Goal: Transaction & Acquisition: Book appointment/travel/reservation

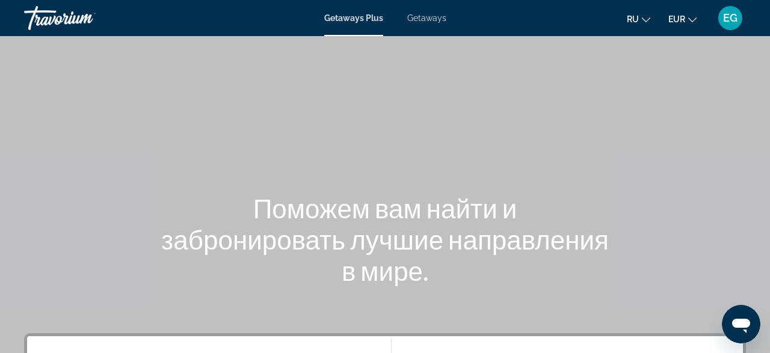
click at [657, 139] on div "Main content" at bounding box center [385, 180] width 770 height 361
click at [368, 21] on span "Getaways Plus" at bounding box center [353, 18] width 59 height 10
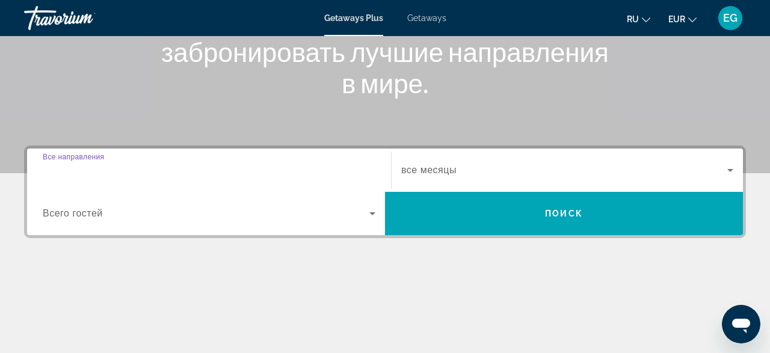
click at [184, 174] on input "Destination Все направления" at bounding box center [209, 171] width 333 height 14
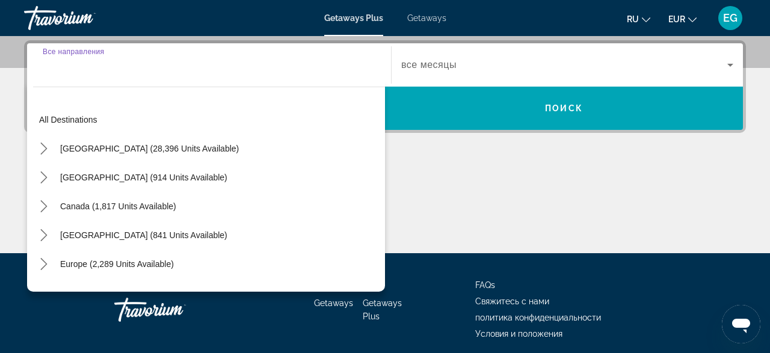
scroll to position [294, 0]
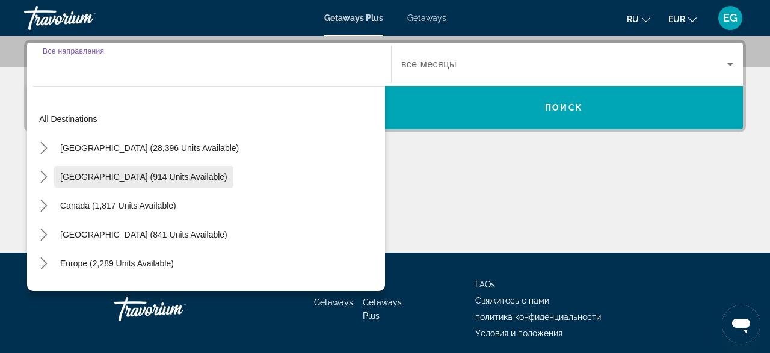
click at [110, 177] on span "Mexico (914 units available)" at bounding box center [143, 177] width 167 height 10
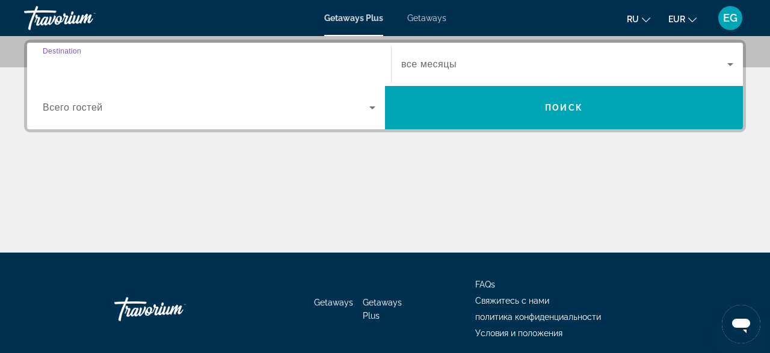
type input "**********"
click at [246, 110] on span "Search widget" at bounding box center [206, 107] width 327 height 14
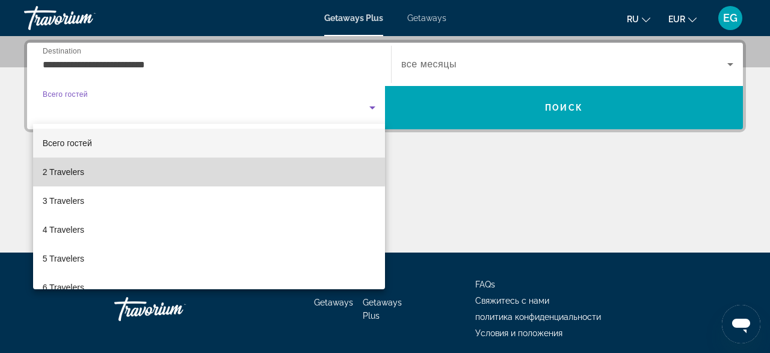
click at [165, 169] on mat-option "2 Travelers" at bounding box center [209, 172] width 352 height 29
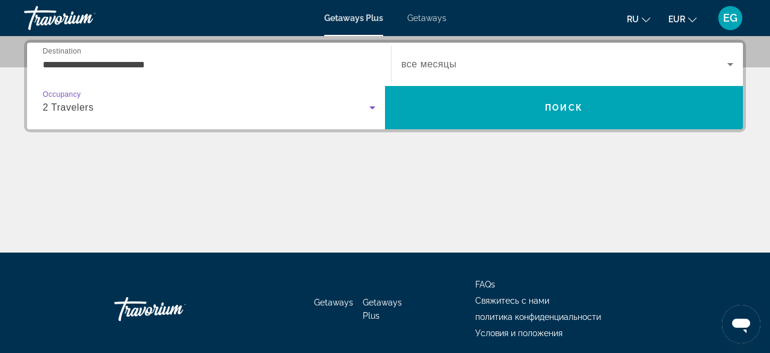
click at [517, 67] on span "Search widget" at bounding box center [564, 64] width 326 height 14
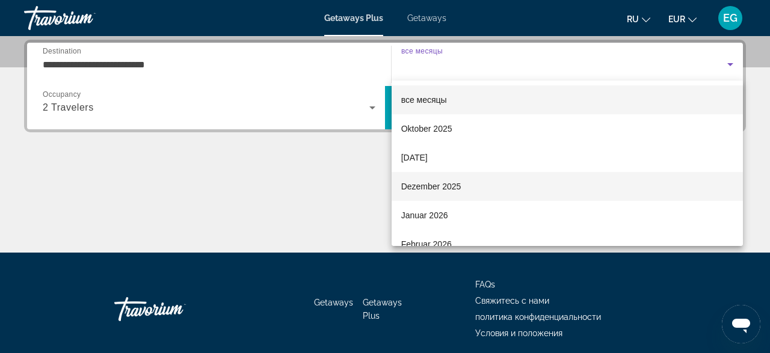
click at [476, 182] on mat-option "Dezember 2025" at bounding box center [568, 186] width 352 height 29
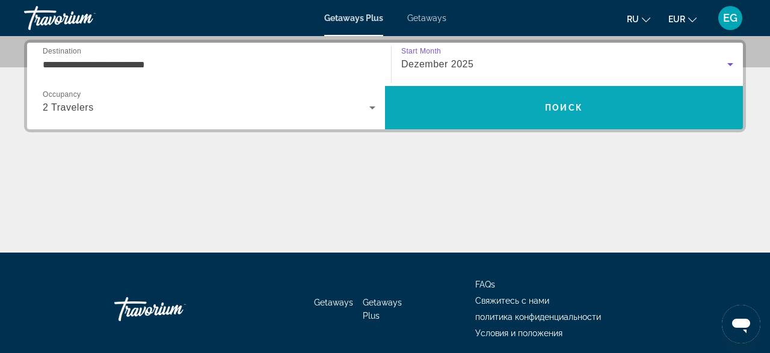
click at [471, 112] on span "Search" at bounding box center [564, 107] width 358 height 29
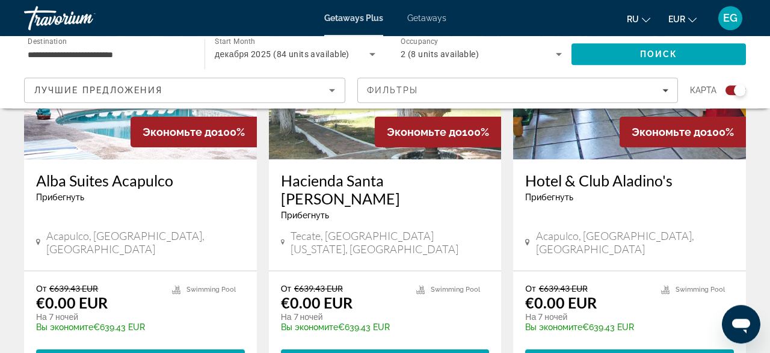
scroll to position [1377, 0]
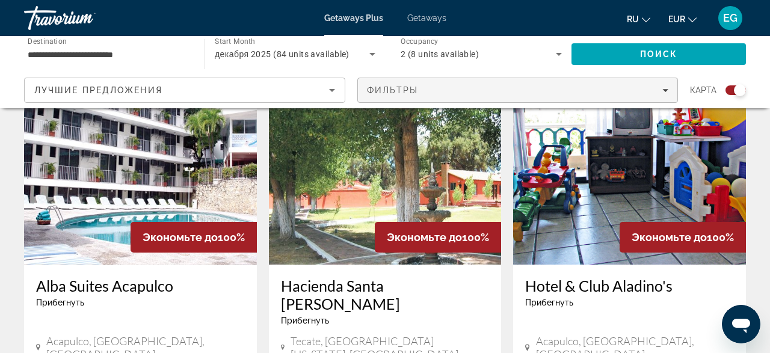
click at [611, 91] on div "Фильтры" at bounding box center [518, 90] width 302 height 10
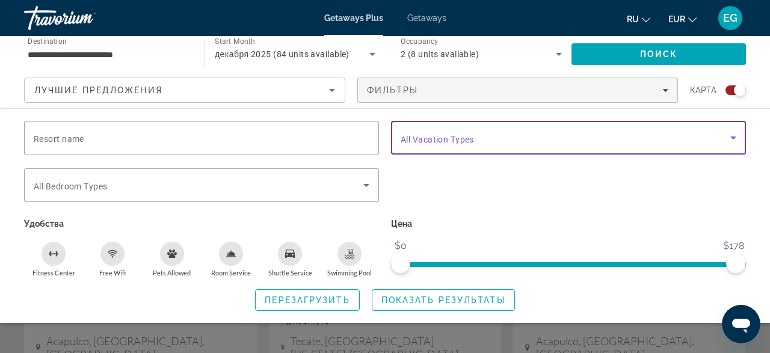
click at [613, 139] on span "Search widget" at bounding box center [566, 138] width 330 height 14
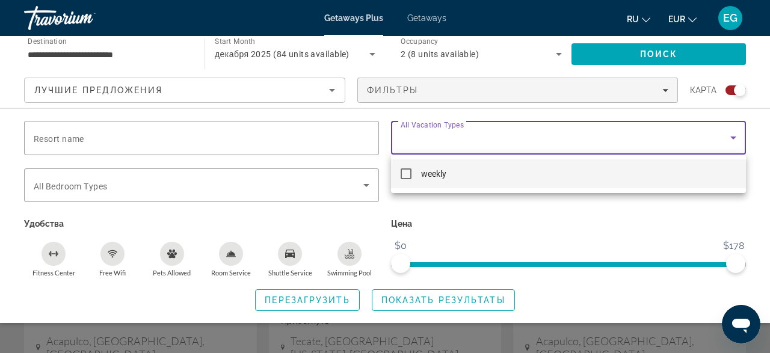
click at [613, 139] on div at bounding box center [385, 176] width 770 height 353
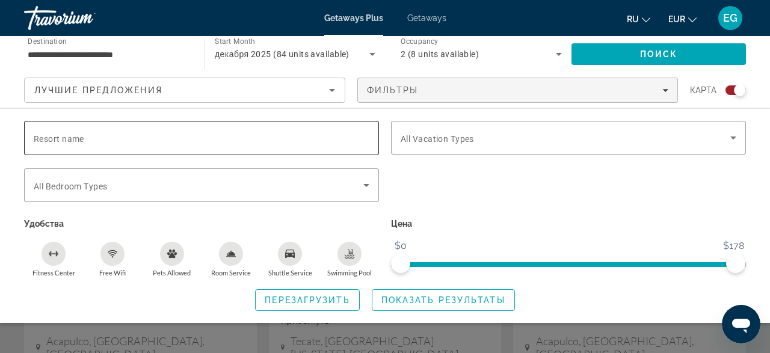
drag, startPoint x: 269, startPoint y: 117, endPoint x: 270, endPoint y: 123, distance: 6.0
click at [270, 117] on div "Resort name Vacation Types All Vacation Types Bedroom Types All Bedroom Types У…" at bounding box center [385, 215] width 770 height 215
click at [270, 127] on div "Search widget" at bounding box center [202, 138] width 336 height 34
click at [245, 182] on span "Search widget" at bounding box center [199, 185] width 330 height 14
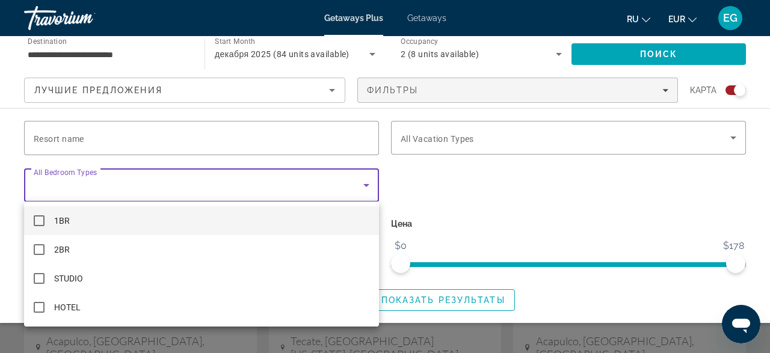
click at [245, 182] on div at bounding box center [385, 176] width 770 height 353
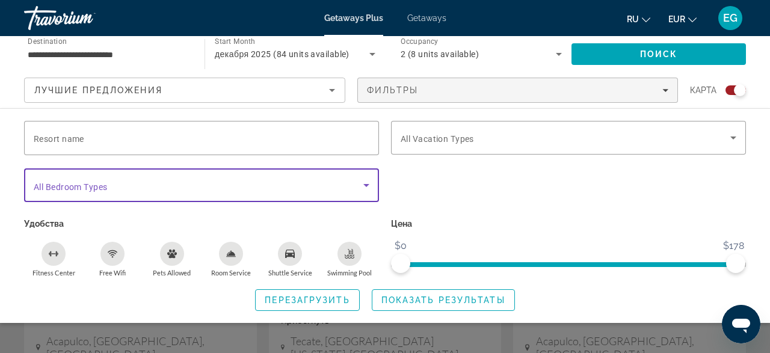
click at [245, 182] on span "Search widget" at bounding box center [199, 185] width 330 height 14
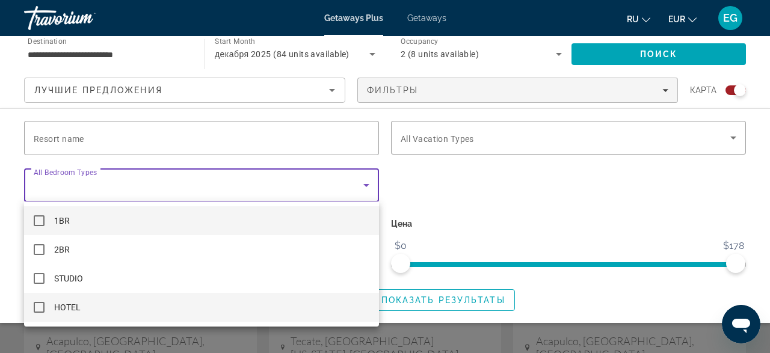
click at [42, 306] on mat-pseudo-checkbox at bounding box center [39, 307] width 11 height 11
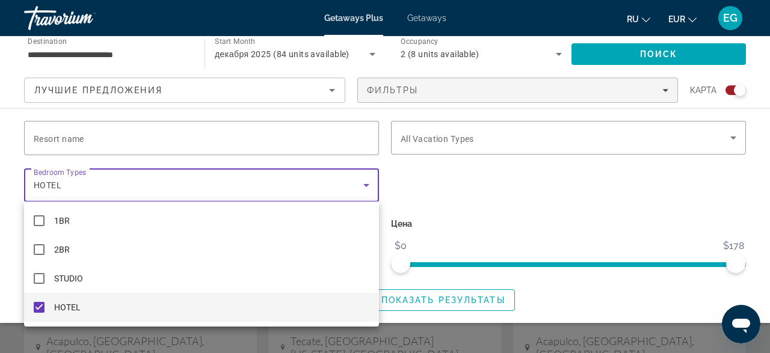
click at [508, 161] on div at bounding box center [385, 176] width 770 height 353
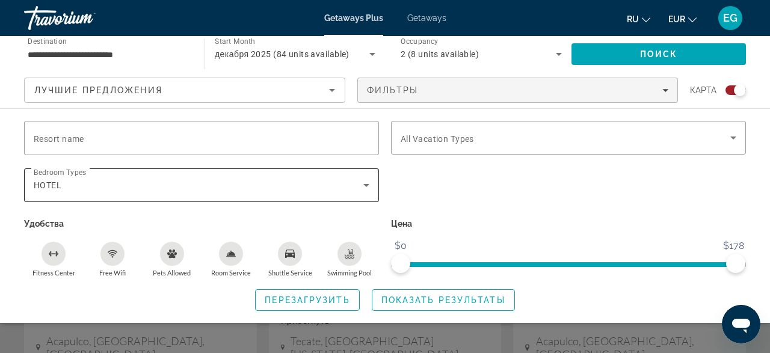
click at [211, 196] on div "HOTEL" at bounding box center [202, 186] width 336 height 34
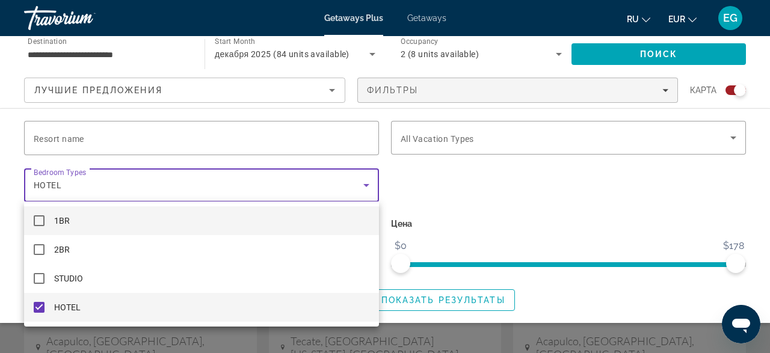
click at [152, 223] on mat-option "1BR" at bounding box center [201, 220] width 355 height 29
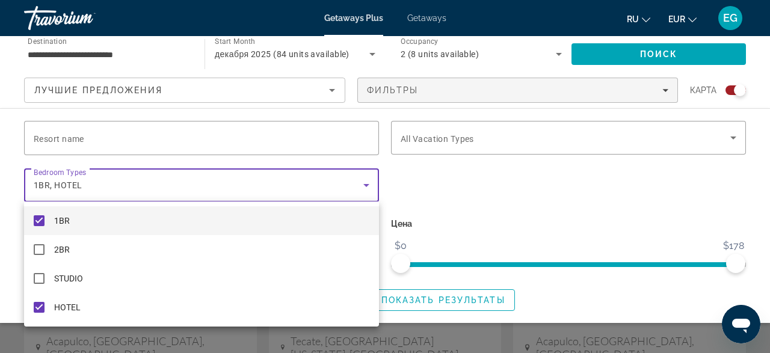
click at [39, 218] on mat-pseudo-checkbox at bounding box center [39, 220] width 11 height 11
click at [552, 180] on div at bounding box center [385, 176] width 770 height 353
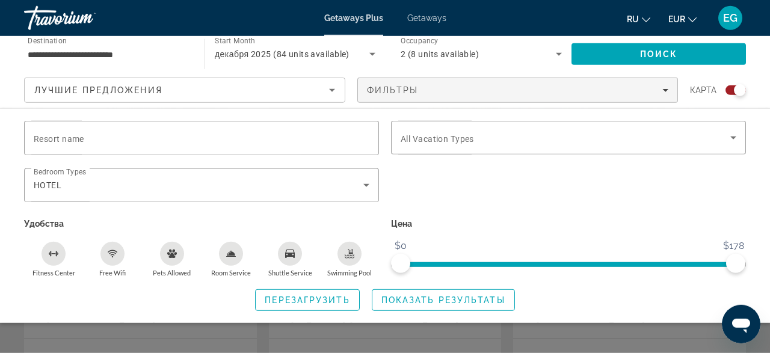
scroll to position [1439, 0]
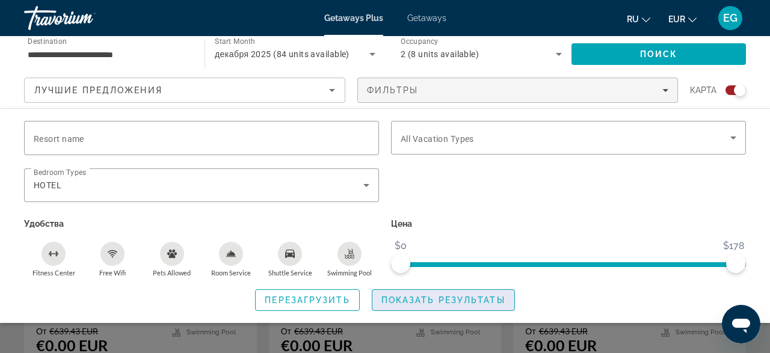
click at [495, 301] on span "Показать результаты" at bounding box center [444, 300] width 124 height 10
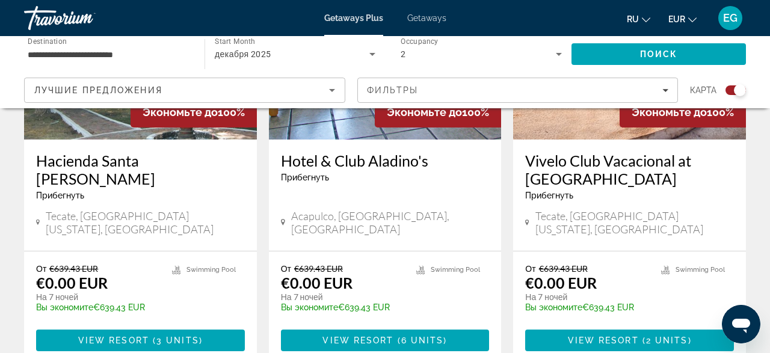
scroll to position [1252, 0]
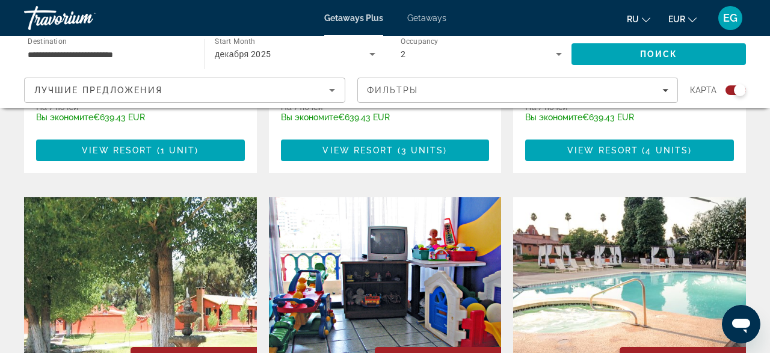
click at [440, 12] on div "Getaways Plus Getaways ru English Español Français Italiano Português русский E…" at bounding box center [385, 17] width 770 height 31
click at [436, 17] on span "Getaways" at bounding box center [426, 18] width 39 height 10
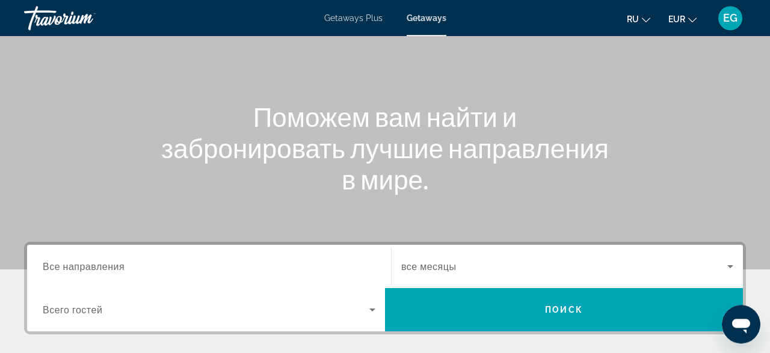
scroll to position [188, 0]
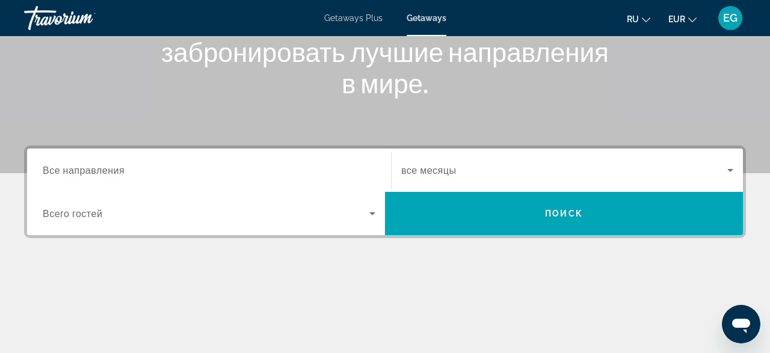
click at [206, 167] on input "Destination Все направления" at bounding box center [209, 171] width 333 height 14
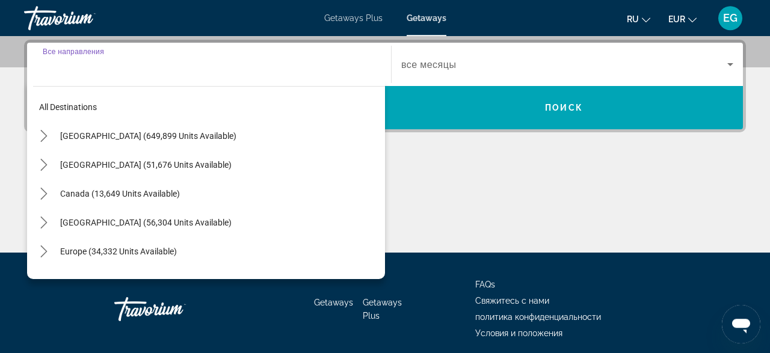
scroll to position [294, 0]
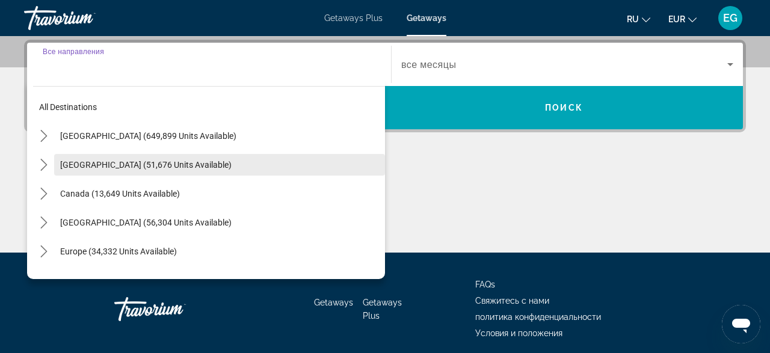
click at [194, 168] on span "Select destination: Mexico (51,676 units available)" at bounding box center [219, 164] width 331 height 29
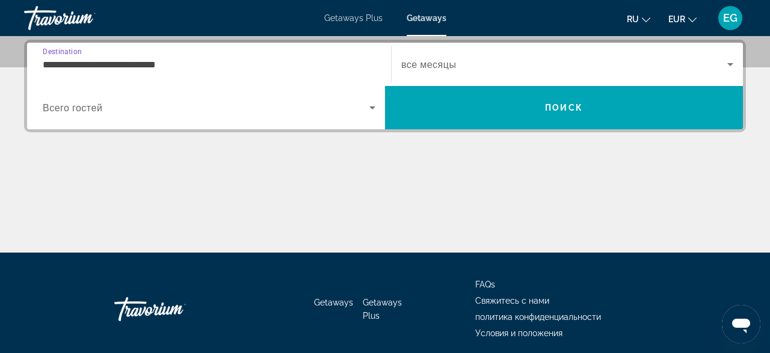
click at [206, 65] on input "**********" at bounding box center [209, 65] width 333 height 14
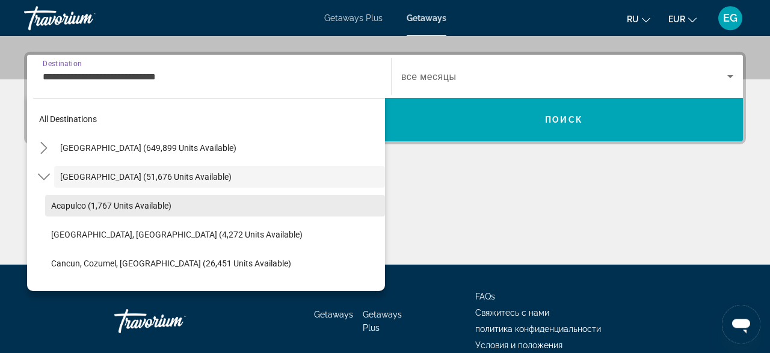
scroll to position [70, 0]
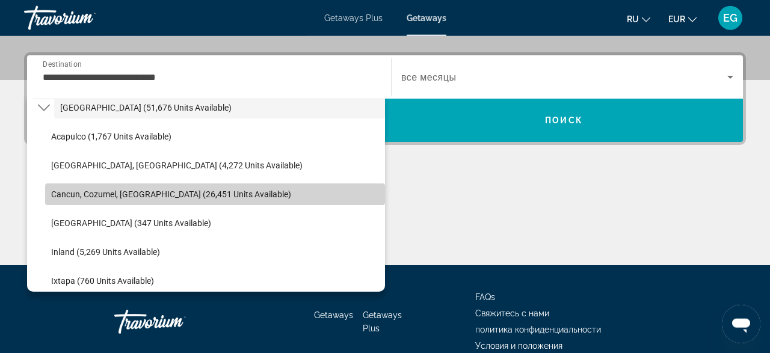
click at [243, 190] on span "Cancun, Cozumel, Riviera Maya (26,451 units available)" at bounding box center [171, 195] width 240 height 10
type input "**********"
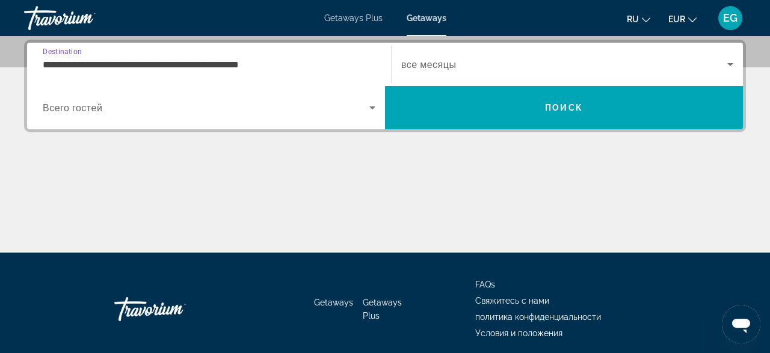
scroll to position [294, 0]
click at [224, 105] on span "Search widget" at bounding box center [206, 107] width 327 height 14
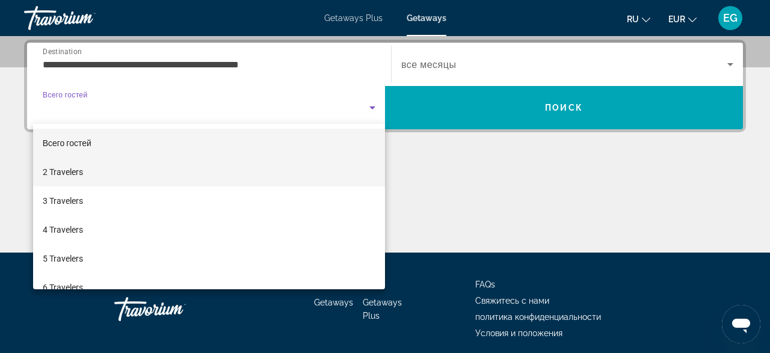
click at [162, 179] on mat-option "2 Travelers" at bounding box center [209, 172] width 352 height 29
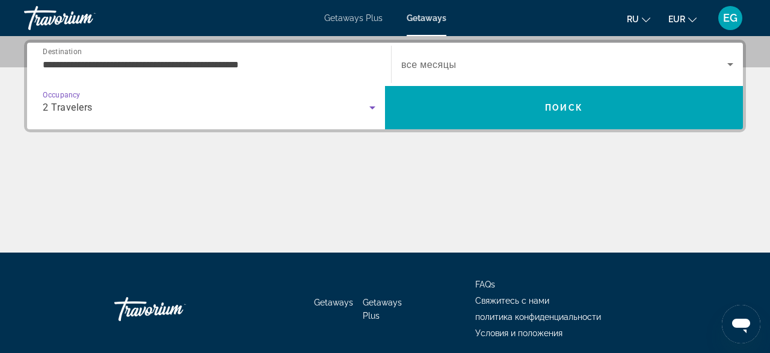
click at [475, 54] on div "Search widget" at bounding box center [567, 65] width 332 height 34
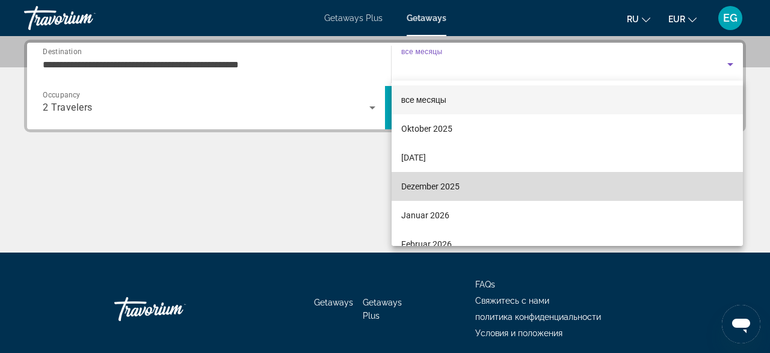
click at [457, 179] on span "Dezember 2025" at bounding box center [430, 186] width 58 height 14
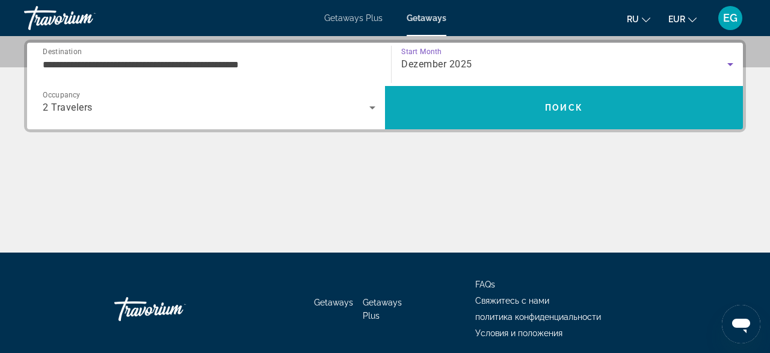
click at [463, 94] on span "Search" at bounding box center [564, 107] width 358 height 29
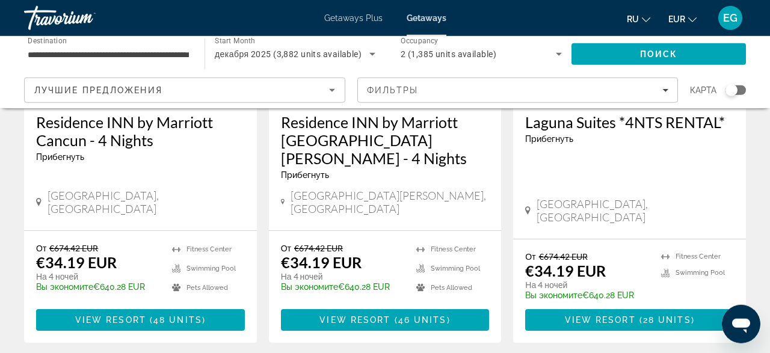
scroll to position [1627, 0]
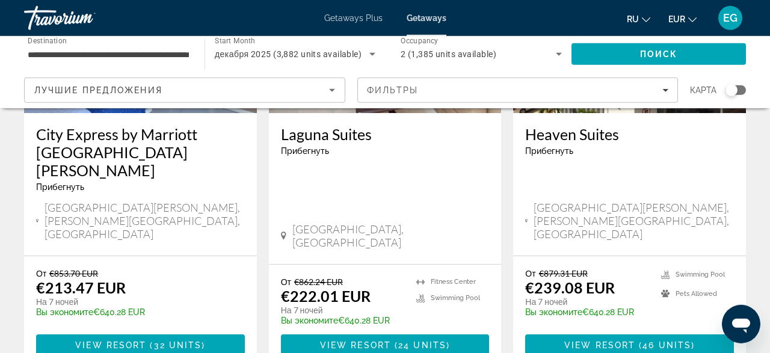
scroll to position [1627, 0]
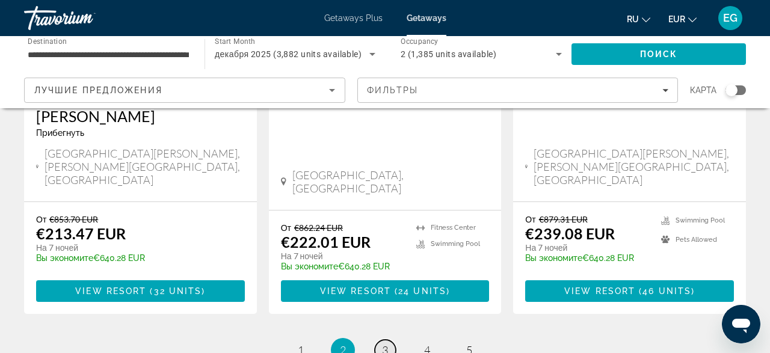
click at [388, 340] on link "page 3" at bounding box center [385, 350] width 21 height 21
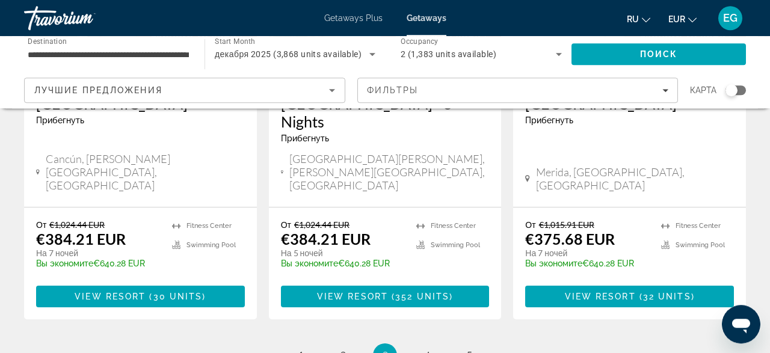
scroll to position [1683, 0]
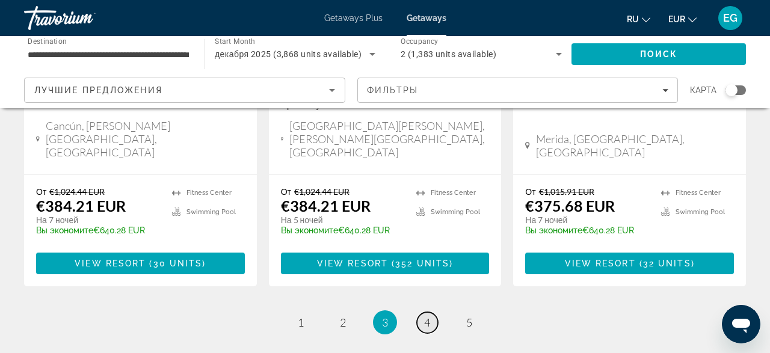
click at [424, 312] on link "page 4" at bounding box center [427, 322] width 21 height 21
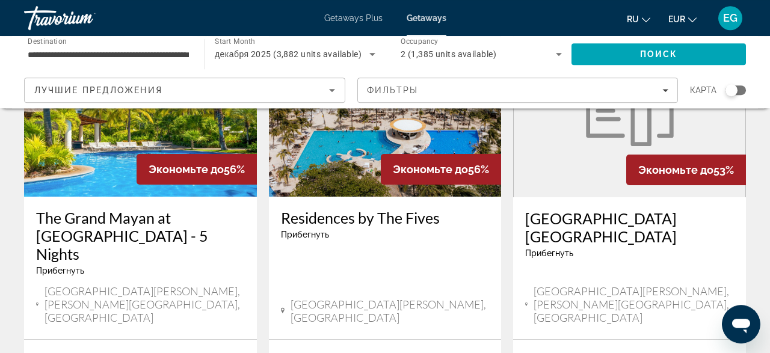
scroll to position [626, 0]
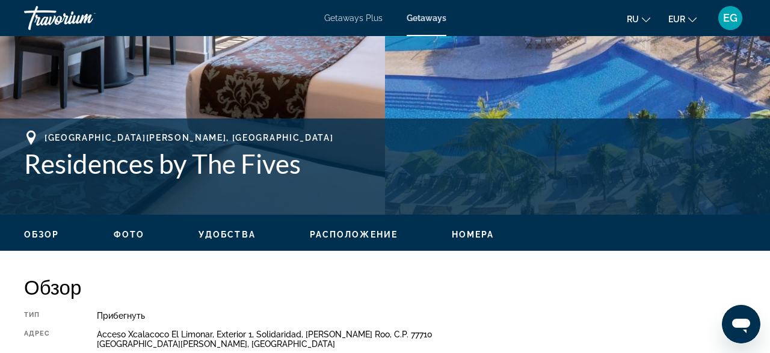
scroll to position [313, 0]
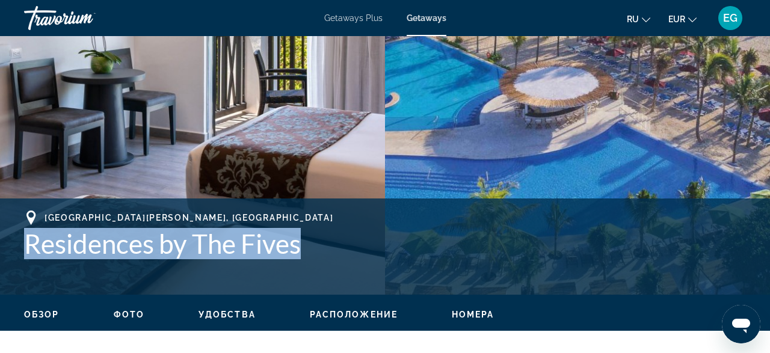
drag, startPoint x: 306, startPoint y: 249, endPoint x: 19, endPoint y: 244, distance: 287.1
click at [19, 244] on div "Playa del Carmen, Mexico Residences by The Fives Адрес Acceso Xcalacoco El Limo…" at bounding box center [385, 247] width 770 height 72
copy h1 "Residences by The Fives"
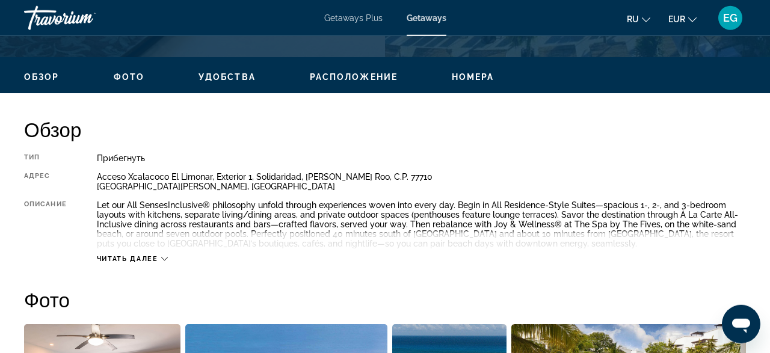
scroll to position [501, 0]
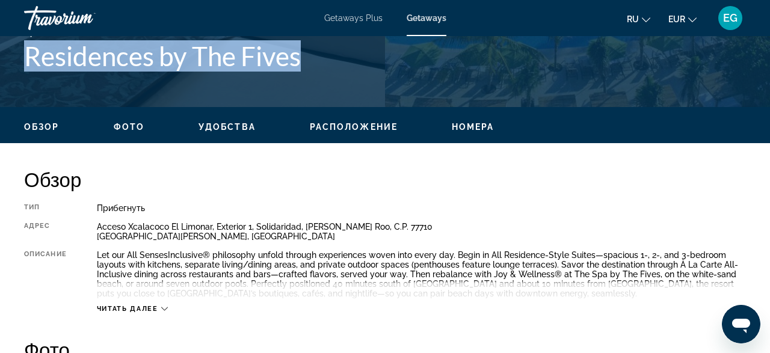
click at [162, 313] on button "Читать далее" at bounding box center [132, 309] width 71 height 9
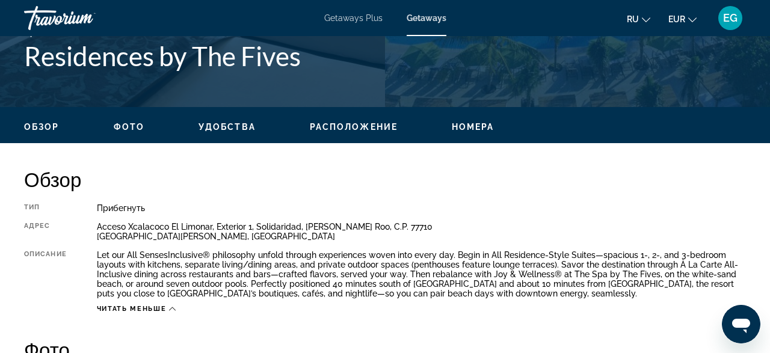
drag, startPoint x: 97, startPoint y: 257, endPoint x: 256, endPoint y: 312, distance: 167.7
click at [256, 312] on div "Тип Прибегнуть Все включено Нет «все включено» Адрес Acceso Xcalacoco El Limona…" at bounding box center [385, 258] width 722 height 110
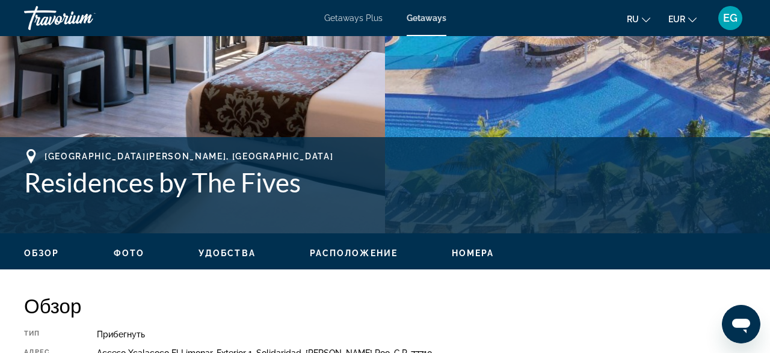
scroll to position [376, 0]
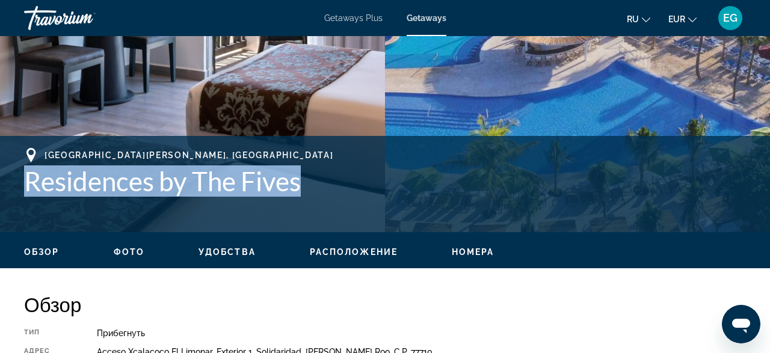
drag, startPoint x: 304, startPoint y: 182, endPoint x: 29, endPoint y: 170, distance: 274.7
click at [29, 170] on h1 "Residences by The Fives" at bounding box center [385, 180] width 722 height 31
copy h1 "Residences by The Fives"
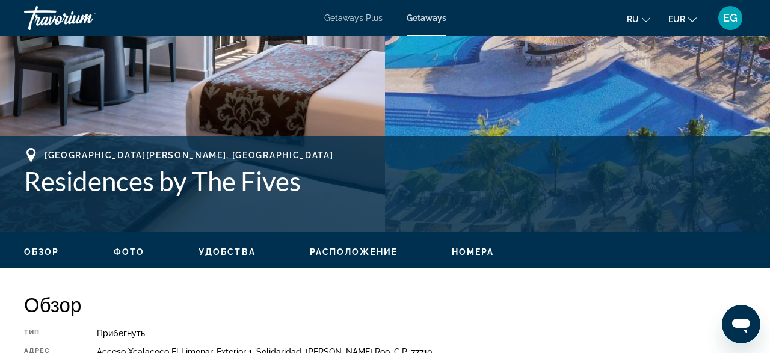
click at [385, 176] on h1 "Residences by The Fives" at bounding box center [385, 180] width 722 height 31
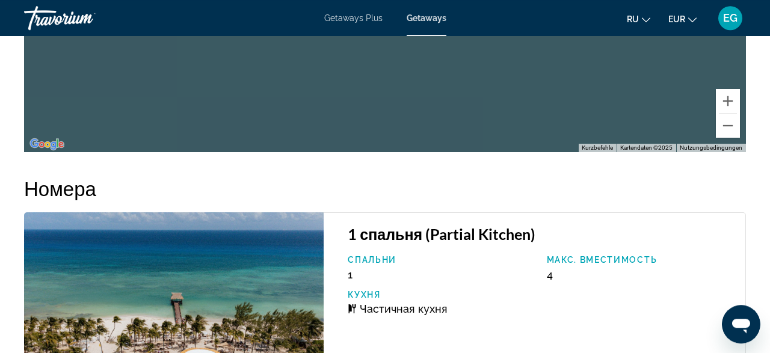
scroll to position [1627, 0]
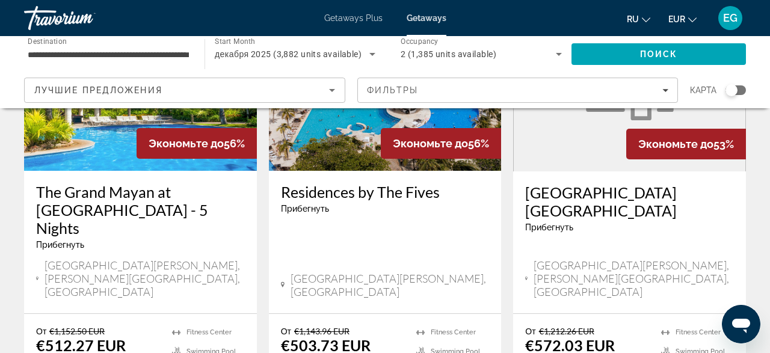
scroll to position [688, 0]
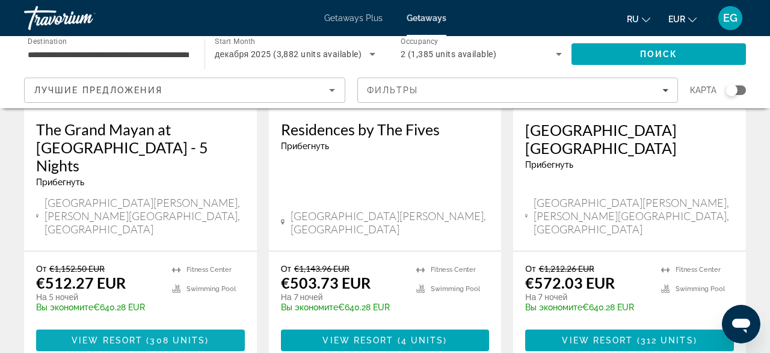
click at [166, 336] on span "308 units" at bounding box center [177, 341] width 55 height 10
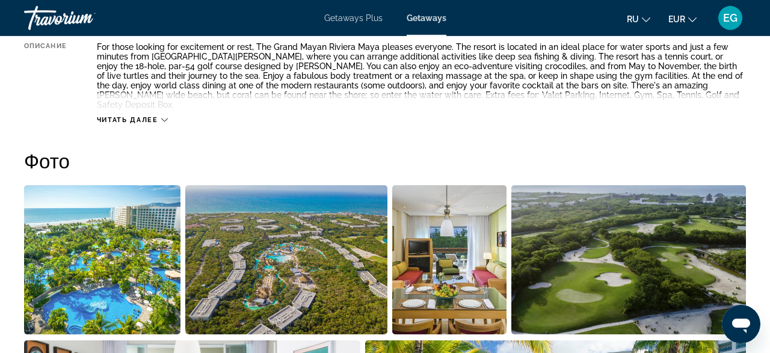
scroll to position [563, 0]
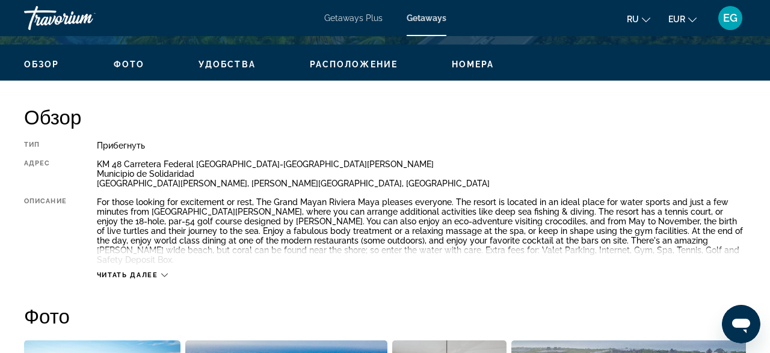
click at [170, 263] on div "Читать далее" at bounding box center [421, 263] width 649 height 33
click at [161, 271] on div "Читать далее" at bounding box center [132, 275] width 71 height 8
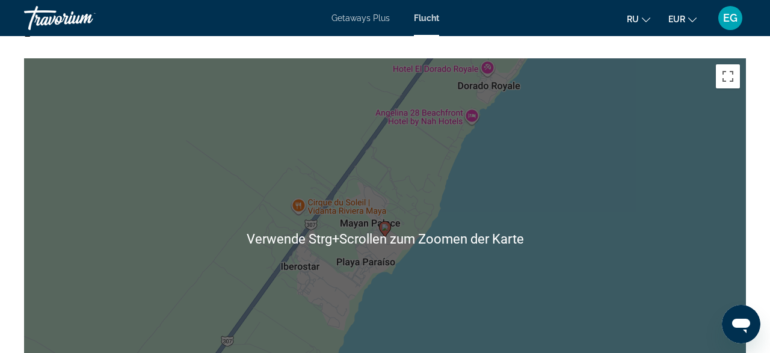
scroll to position [1878, 0]
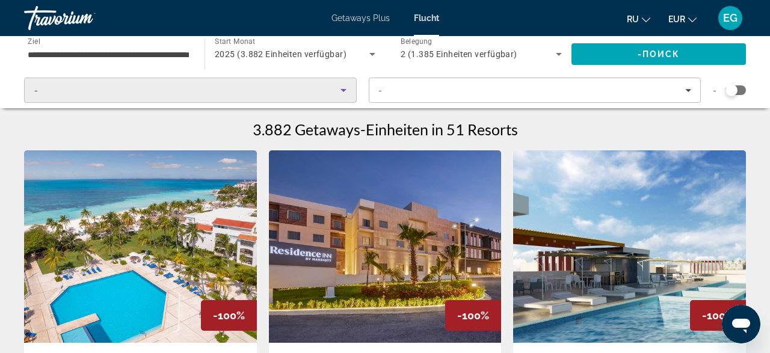
click at [347, 91] on icon "Sortieren nach" at bounding box center [343, 90] width 14 height 14
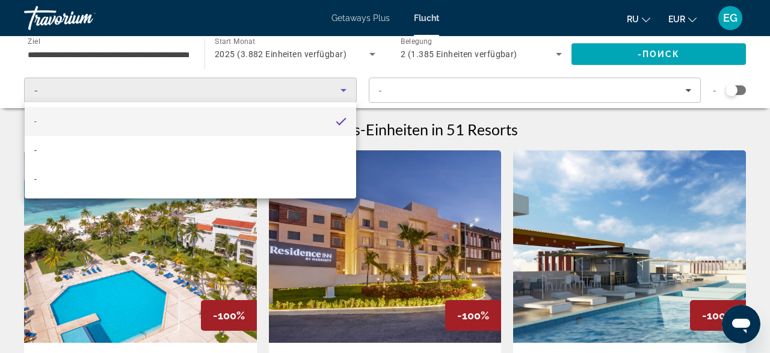
click at [347, 91] on div at bounding box center [385, 176] width 770 height 353
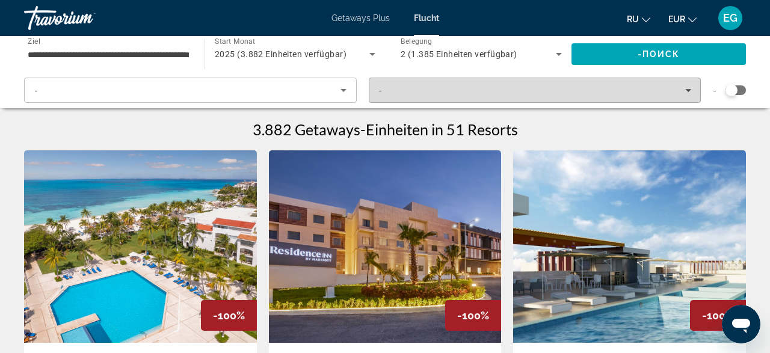
click at [450, 91] on div "-" at bounding box center [536, 90] width 314 height 10
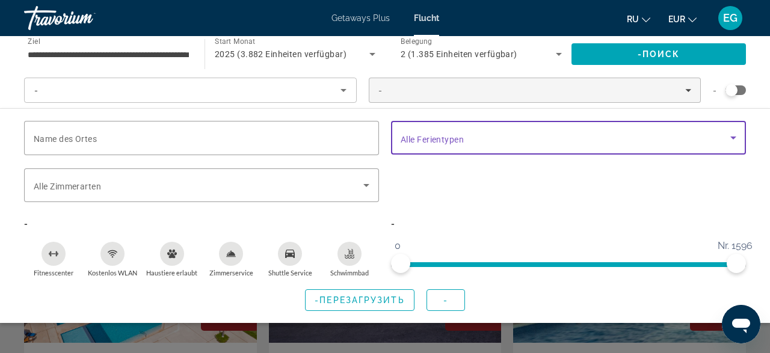
click at [553, 141] on span "Suche Widget" at bounding box center [566, 138] width 330 height 14
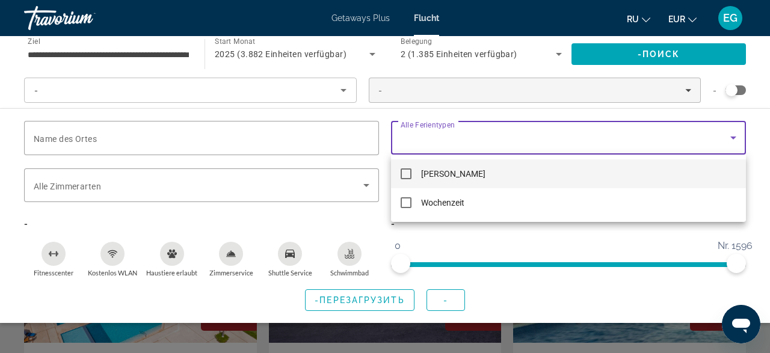
click at [493, 247] on div at bounding box center [385, 176] width 770 height 353
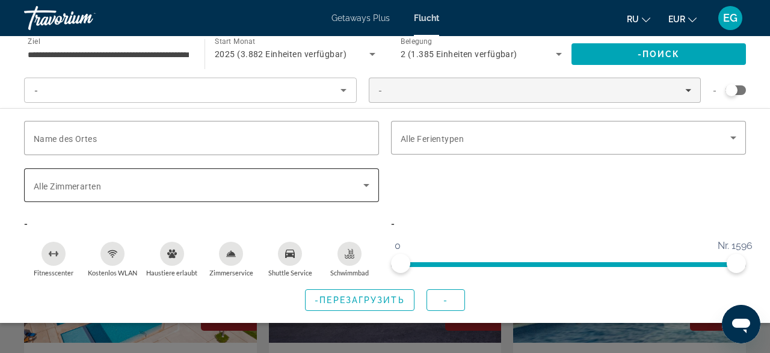
click at [289, 190] on span "Suche Widget" at bounding box center [199, 185] width 330 height 14
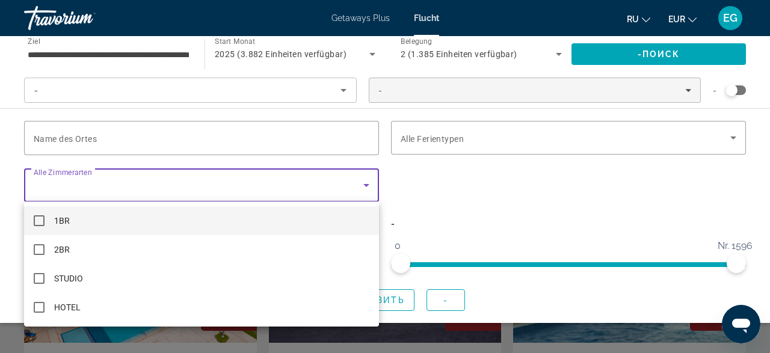
click at [478, 218] on div at bounding box center [385, 176] width 770 height 353
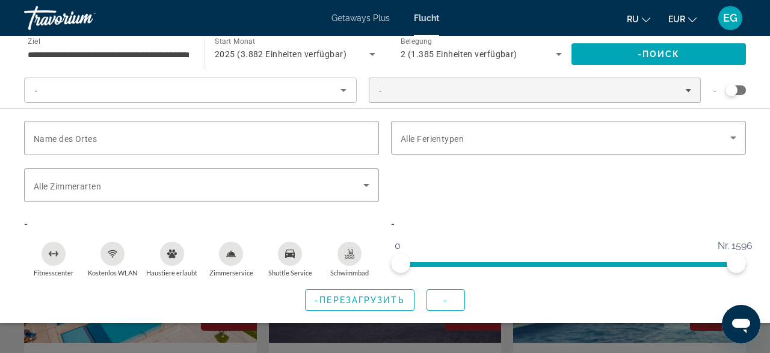
click at [350, 90] on icon "Sortieren nach" at bounding box center [343, 90] width 14 height 14
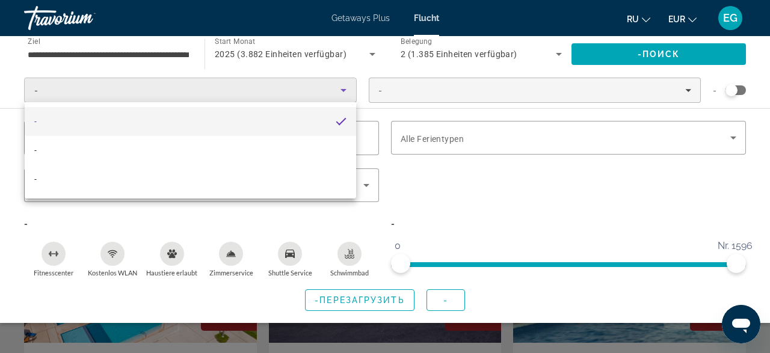
click at [350, 90] on div at bounding box center [385, 176] width 770 height 353
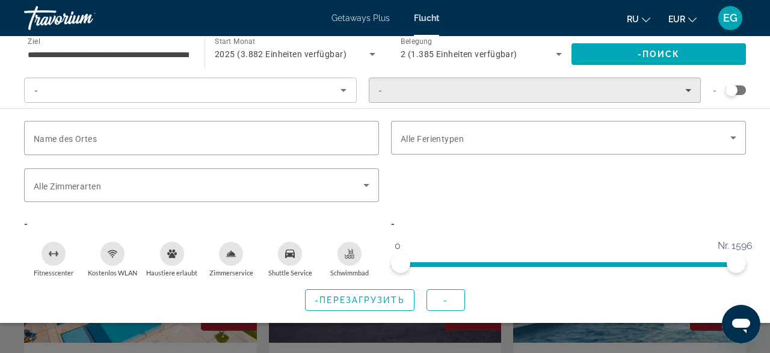
click at [689, 84] on span "Filter" at bounding box center [535, 90] width 332 height 29
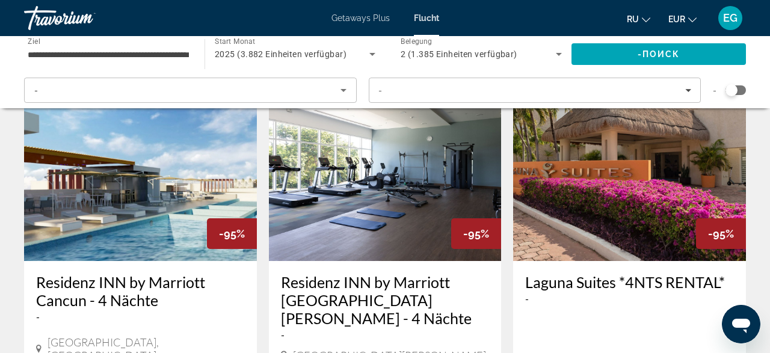
scroll to position [1627, 0]
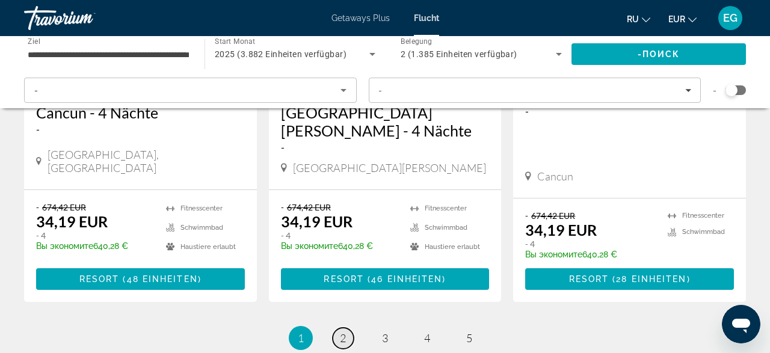
click at [335, 328] on link "Seite 2" at bounding box center [343, 338] width 21 height 21
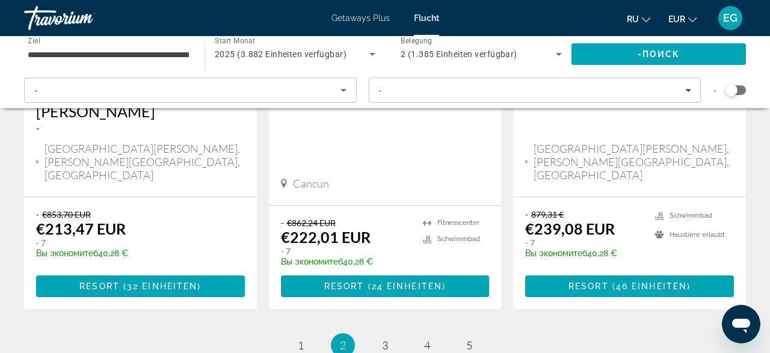
scroll to position [1627, 0]
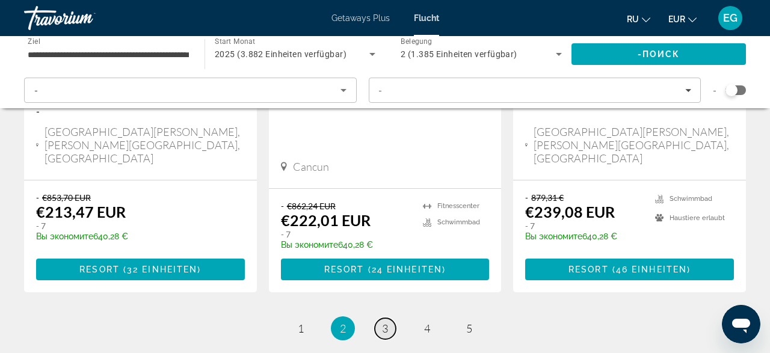
click at [388, 322] on span "3" at bounding box center [385, 328] width 6 height 13
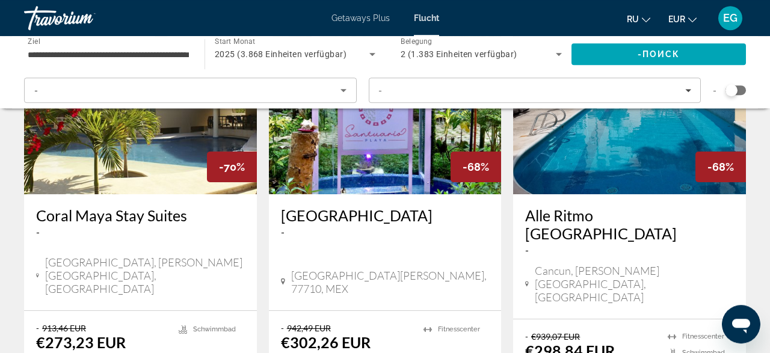
scroll to position [626, 0]
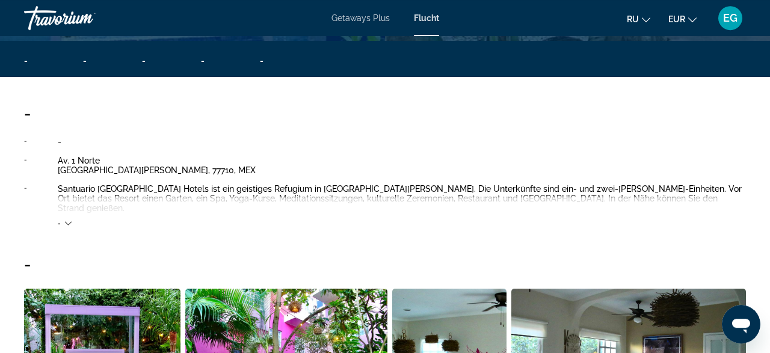
scroll to position [563, 0]
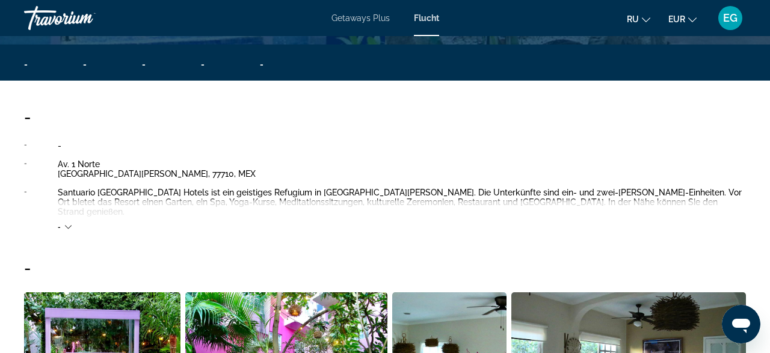
click at [70, 223] on div "-" at bounding box center [65, 227] width 14 height 8
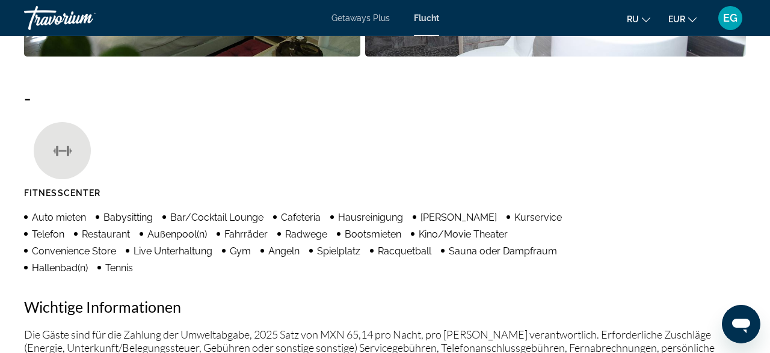
scroll to position [1001, 0]
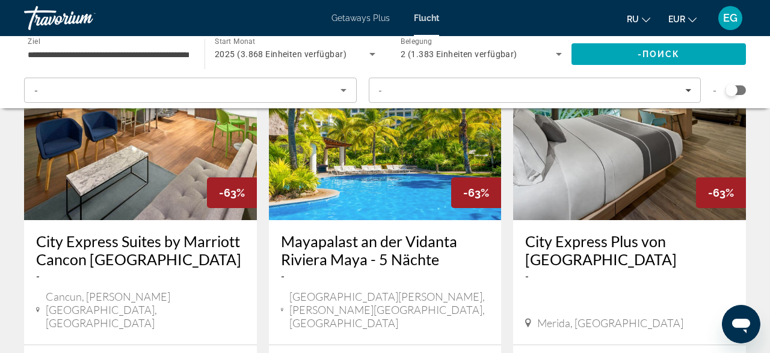
scroll to position [1502, 0]
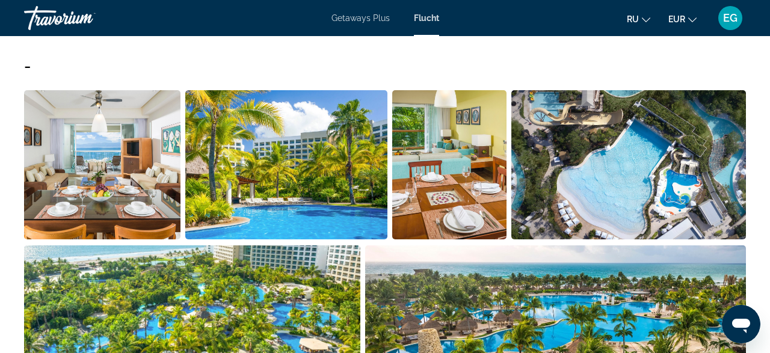
scroll to position [563, 0]
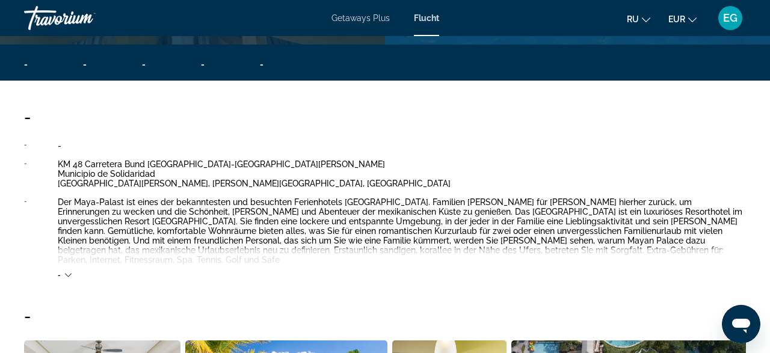
click at [73, 262] on div "-" at bounding box center [402, 263] width 688 height 33
click at [67, 272] on icon "Hauptinhalt" at bounding box center [68, 275] width 7 height 7
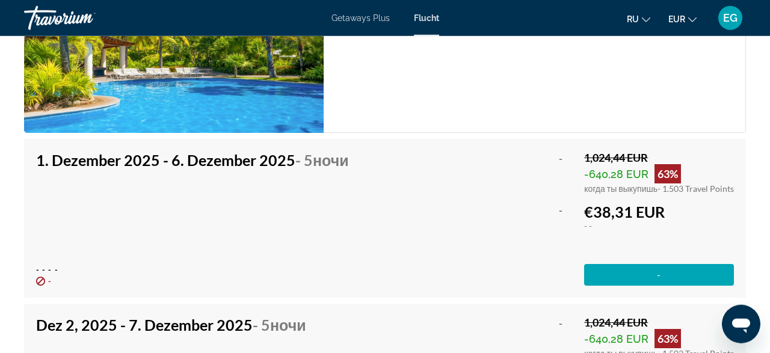
scroll to position [2816, 0]
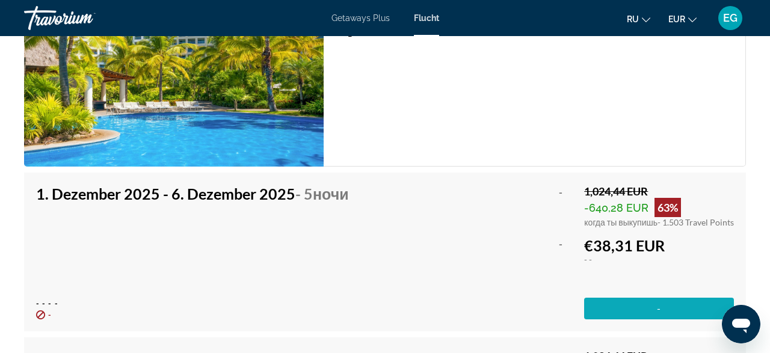
click at [587, 282] on div "- 1,024,44 EUR - 640,28 EUR 63% когда ты выкупишь - 1.503 Travel Points - €38,3…" at bounding box center [646, 252] width 175 height 135
click at [609, 294] on span "Hauptinhalt" at bounding box center [659, 308] width 150 height 29
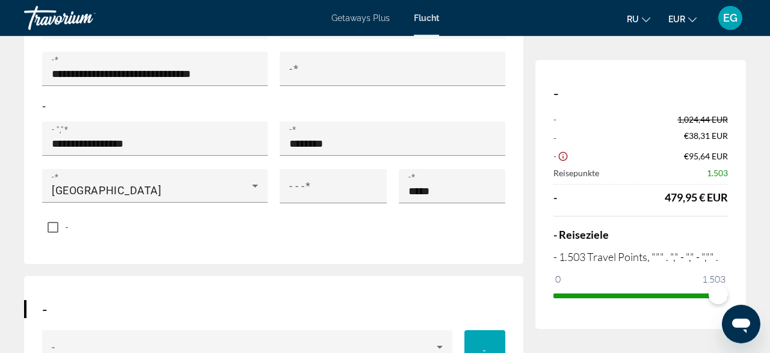
scroll to position [563, 0]
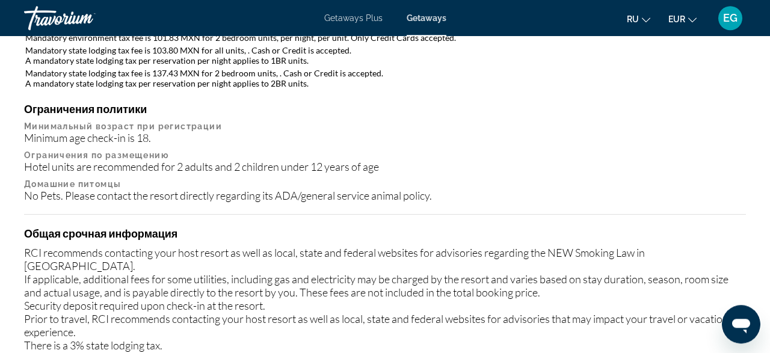
scroll to position [1627, 0]
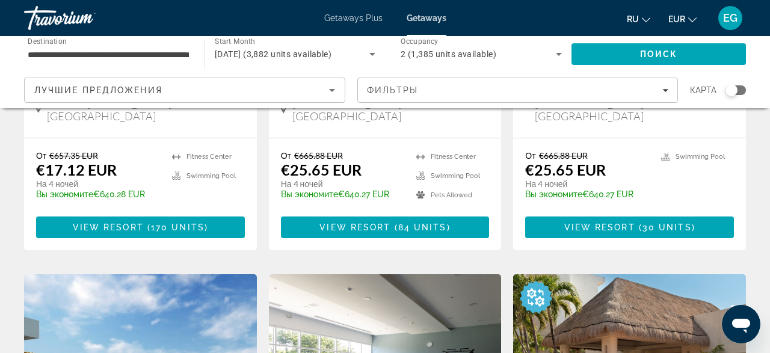
scroll to position [1627, 0]
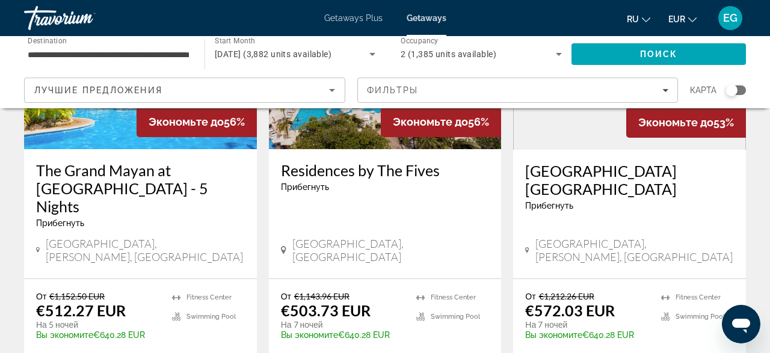
scroll to position [636, 0]
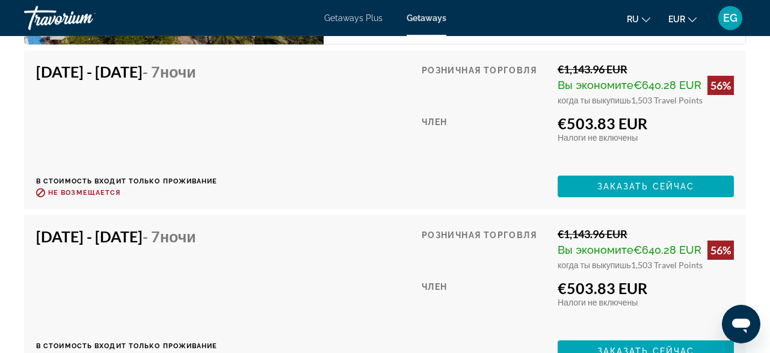
scroll to position [2065, 0]
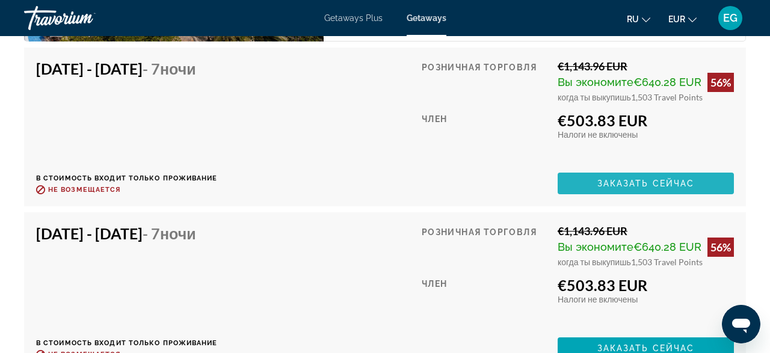
click at [626, 179] on span "Заказать сейчас" at bounding box center [646, 184] width 97 height 10
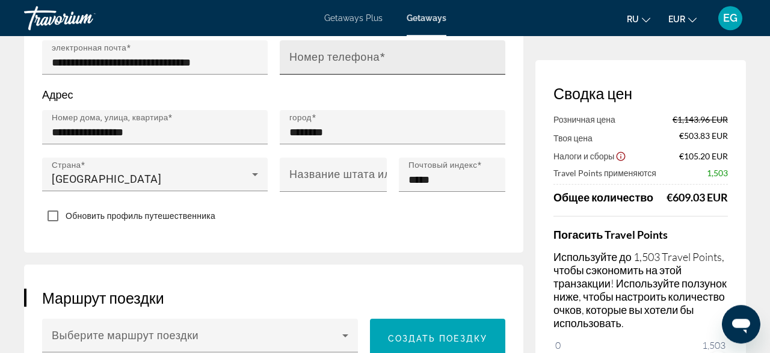
scroll to position [449, 0]
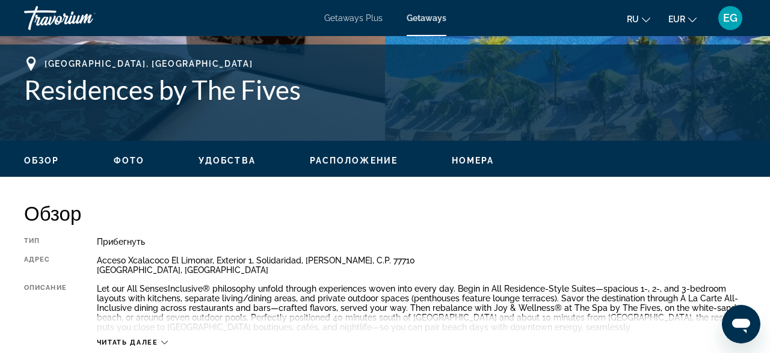
scroll to position [563, 0]
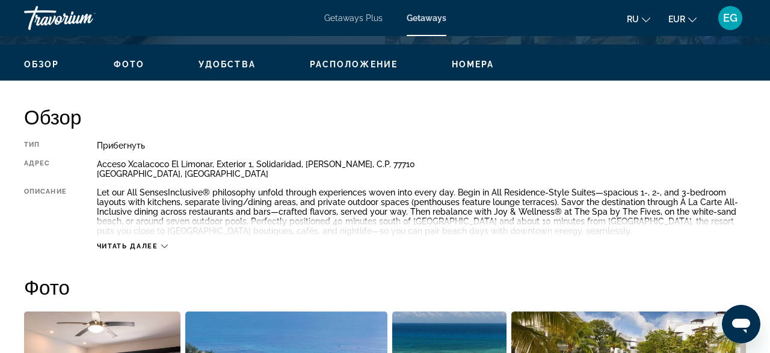
click at [150, 246] on span "Читать далее" at bounding box center [127, 247] width 61 height 8
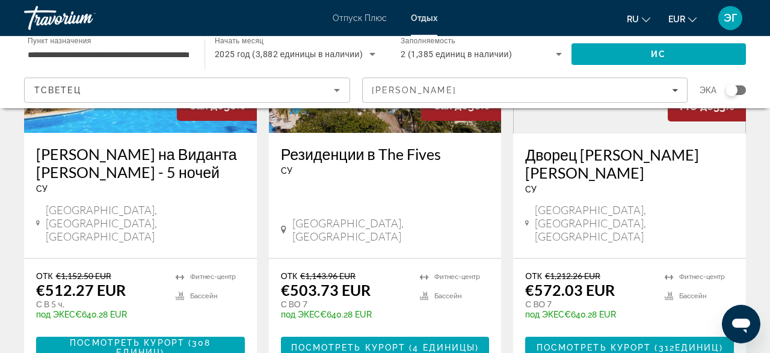
scroll to position [688, 0]
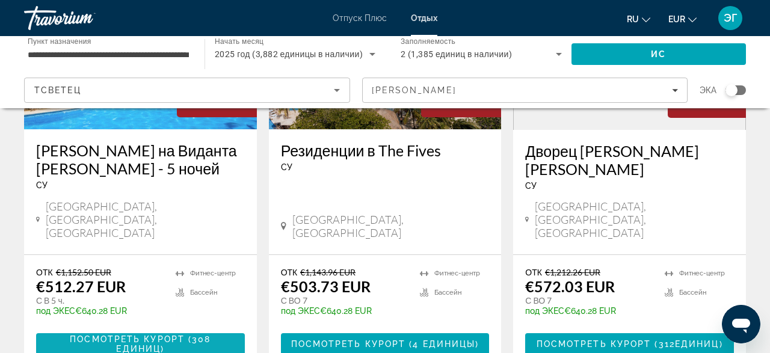
click at [85, 335] on span "Посмотреть Курорт" at bounding box center [127, 340] width 115 height 10
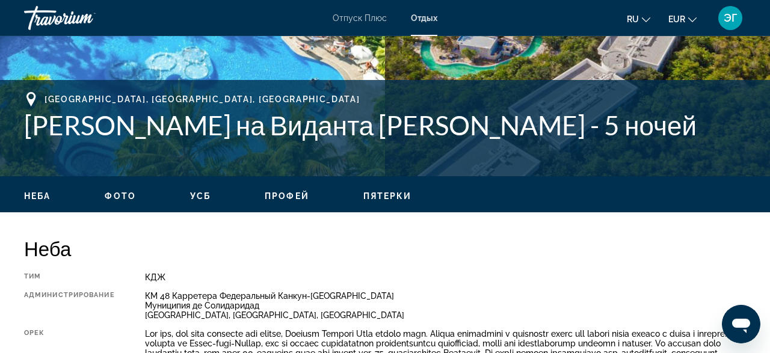
scroll to position [563, 0]
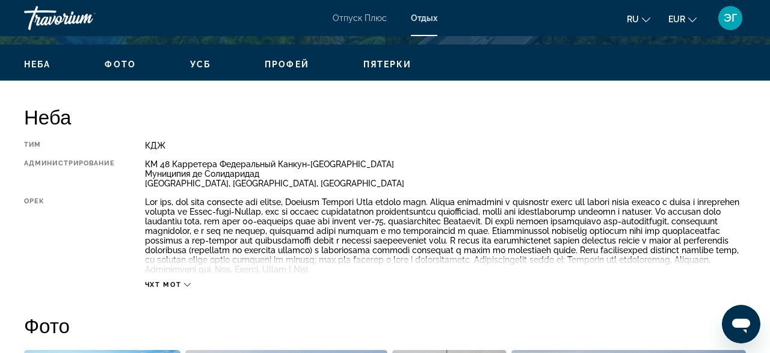
click at [184, 289] on div "ЧХТ МОТ" at bounding box center [168, 285] width 46 height 8
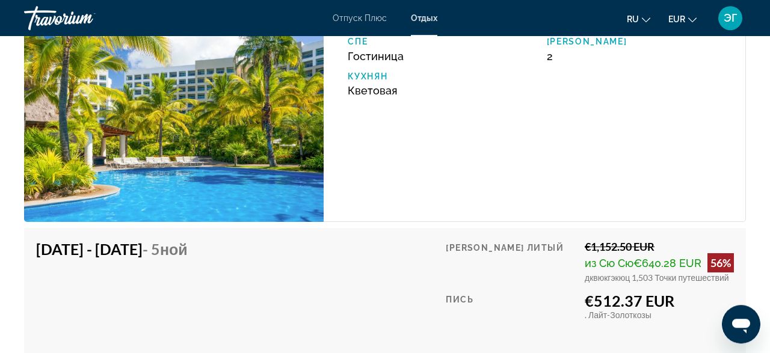
scroll to position [2816, 0]
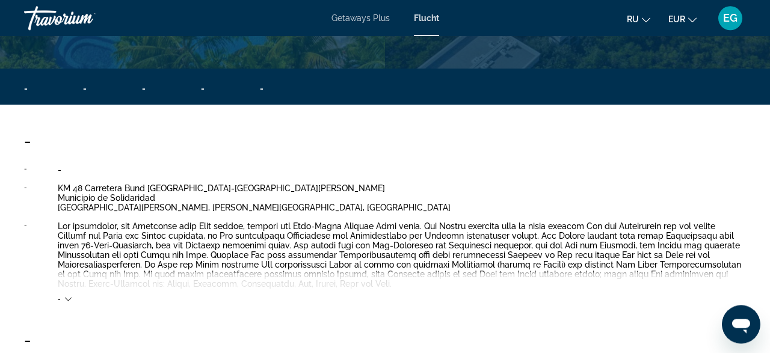
scroll to position [563, 0]
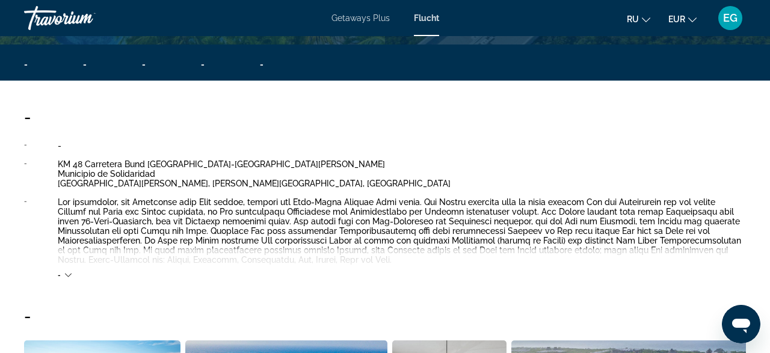
click at [73, 275] on div "-" at bounding box center [402, 263] width 688 height 33
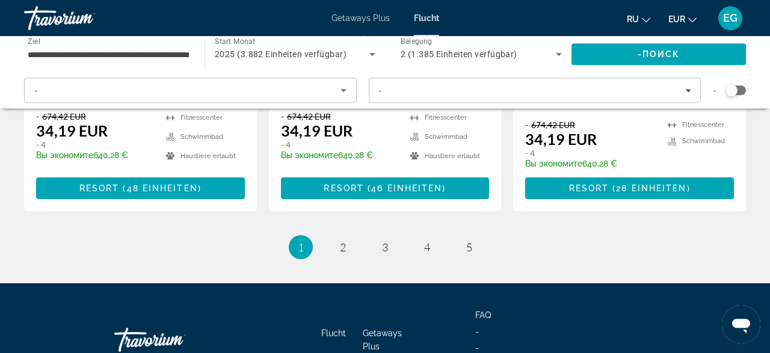
scroll to position [1719, 0]
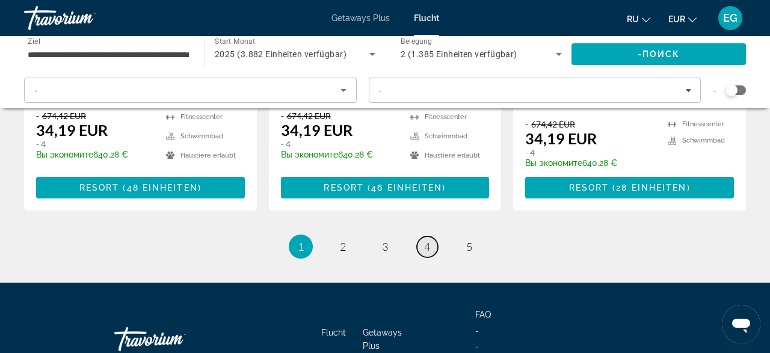
click at [431, 237] on link "Seite 4" at bounding box center [427, 247] width 21 height 21
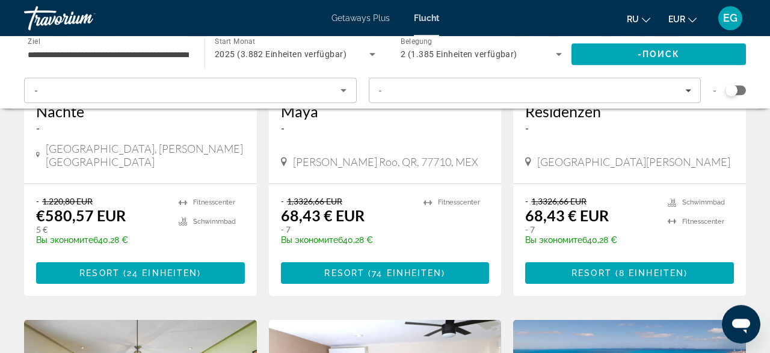
scroll to position [1189, 0]
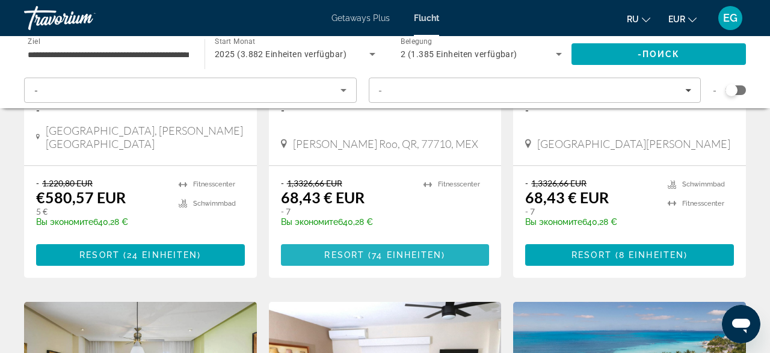
click at [418, 250] on span "74 Einheiten" at bounding box center [407, 255] width 70 height 10
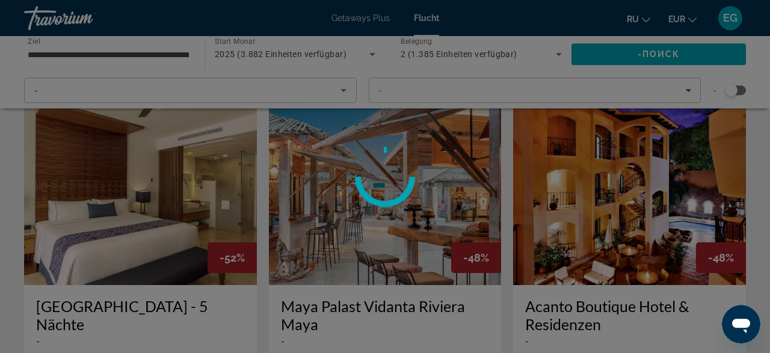
scroll to position [876, 0]
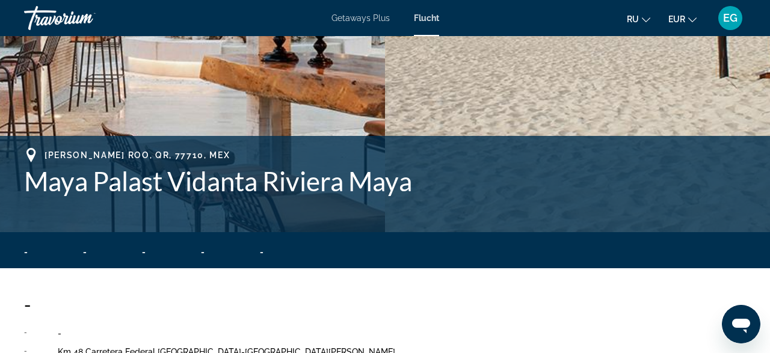
scroll to position [563, 0]
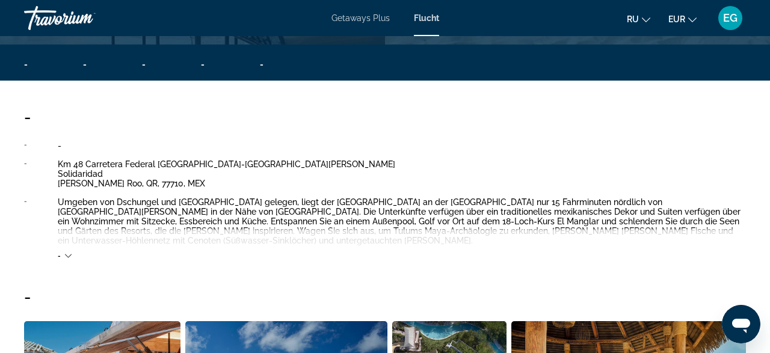
click at [70, 253] on icon "Hauptinhalt" at bounding box center [68, 256] width 7 height 7
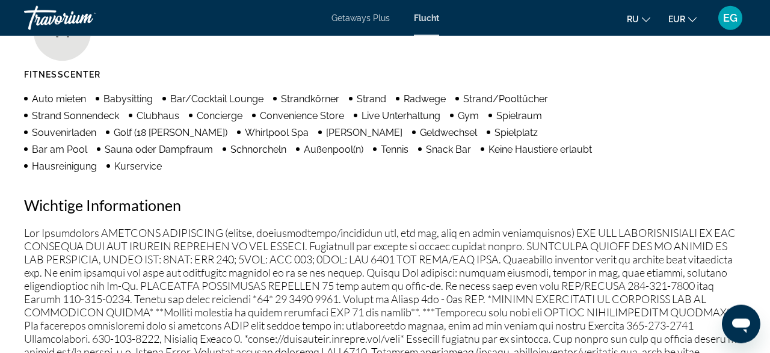
scroll to position [1252, 0]
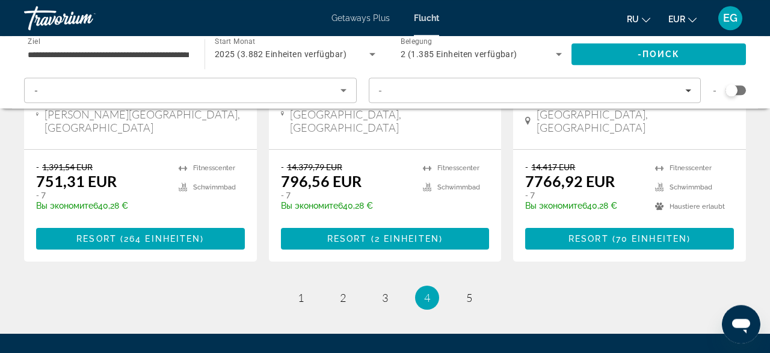
scroll to position [1690, 0]
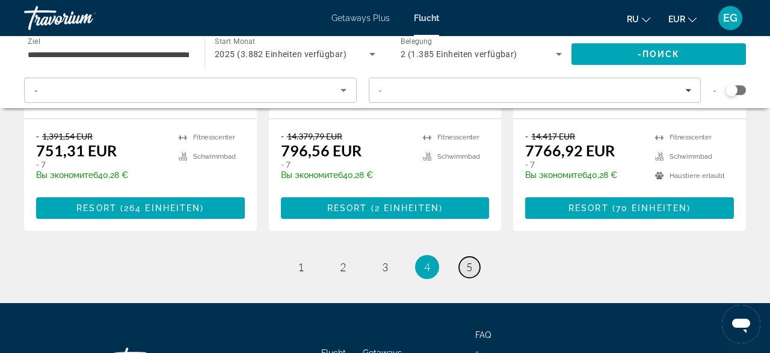
click at [470, 261] on span "5" at bounding box center [469, 267] width 6 height 13
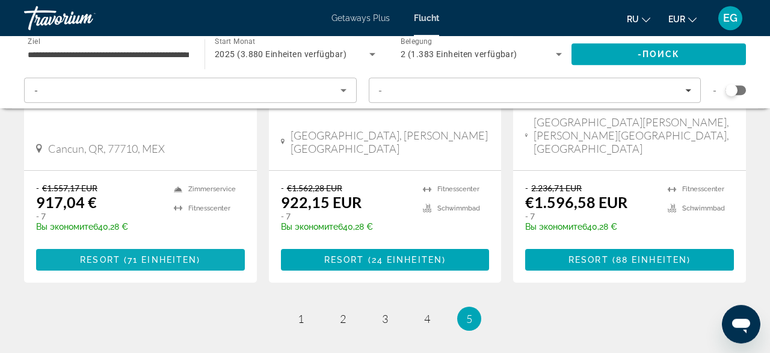
scroll to position [313, 0]
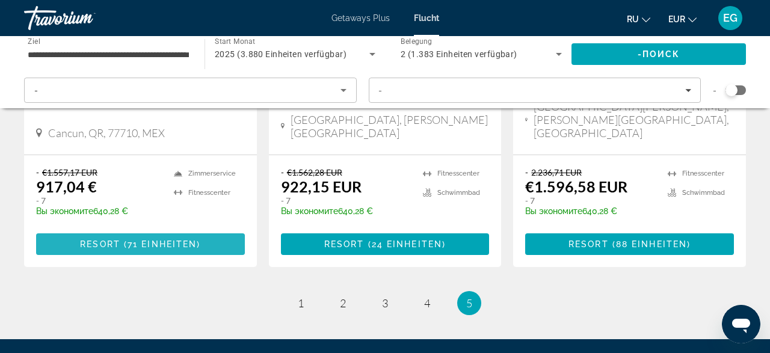
click at [109, 240] on span "Resort" at bounding box center [100, 245] width 40 height 10
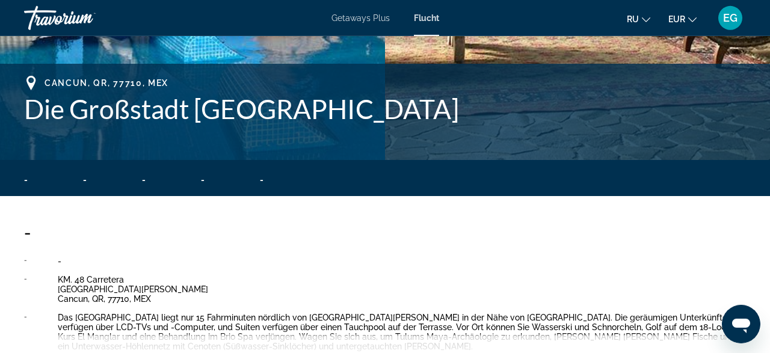
scroll to position [501, 0]
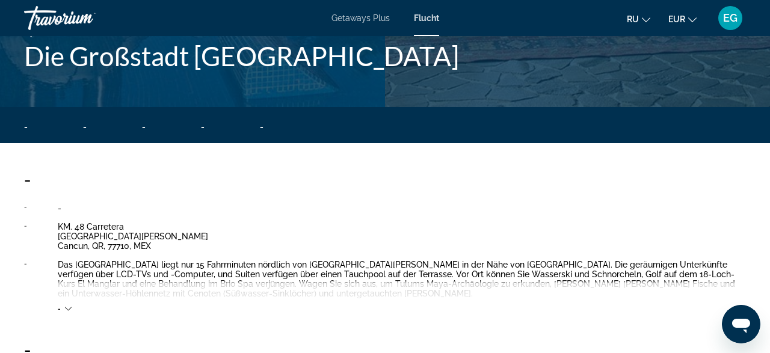
click at [68, 306] on icon "Hauptinhalt" at bounding box center [68, 309] width 7 height 7
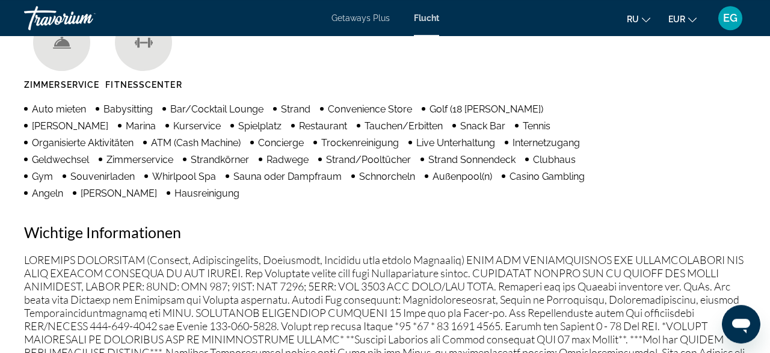
scroll to position [1252, 0]
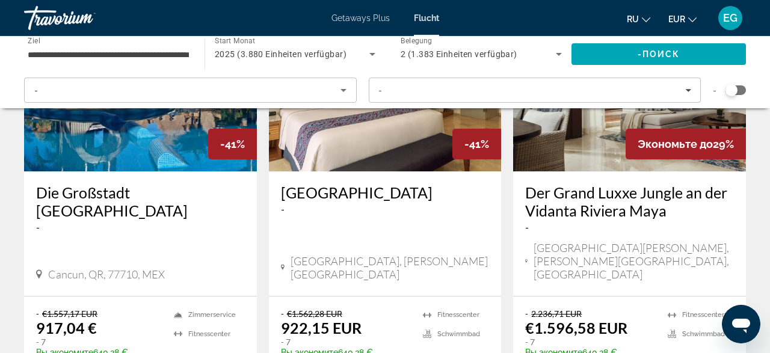
scroll to position [107, 0]
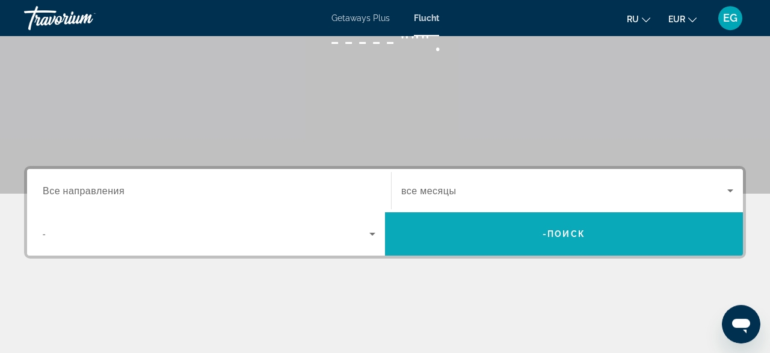
scroll to position [250, 0]
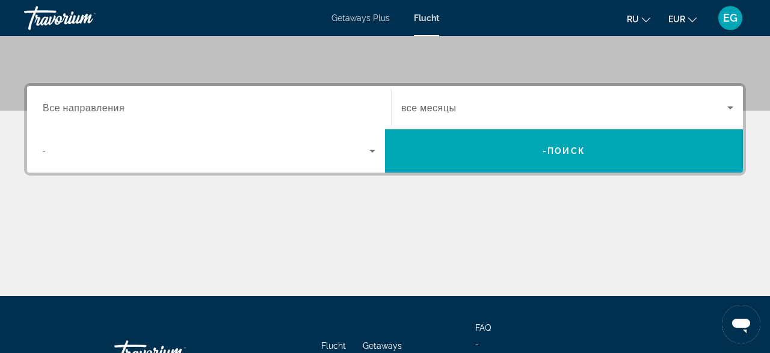
click at [356, 16] on span "Getaways Plus" at bounding box center [361, 18] width 58 height 10
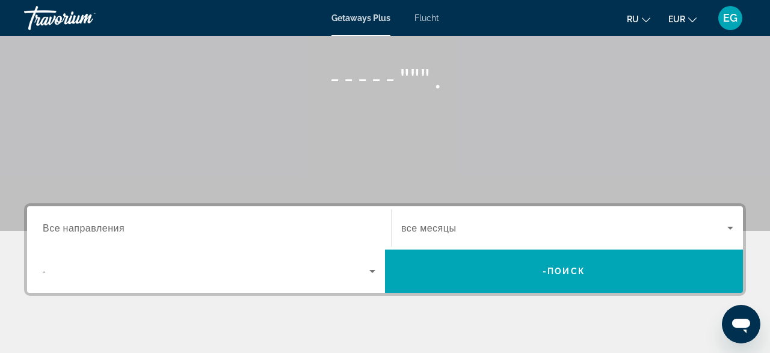
scroll to position [188, 0]
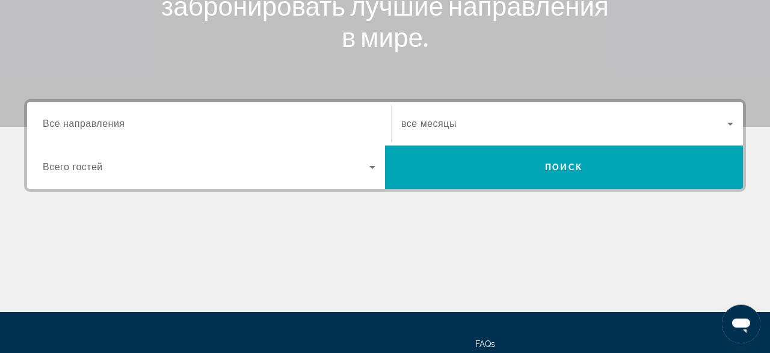
scroll to position [250, 0]
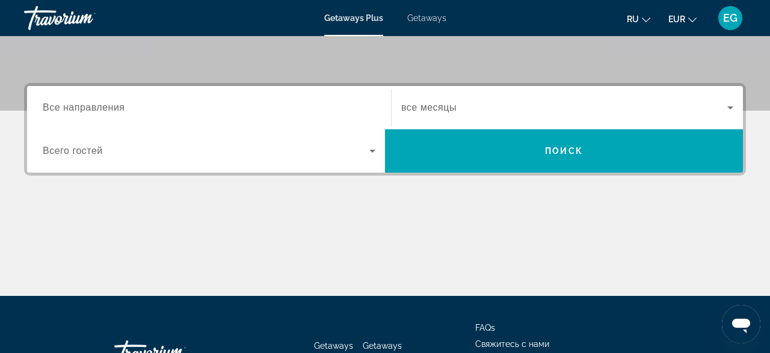
click at [237, 98] on div "Search widget" at bounding box center [209, 108] width 333 height 34
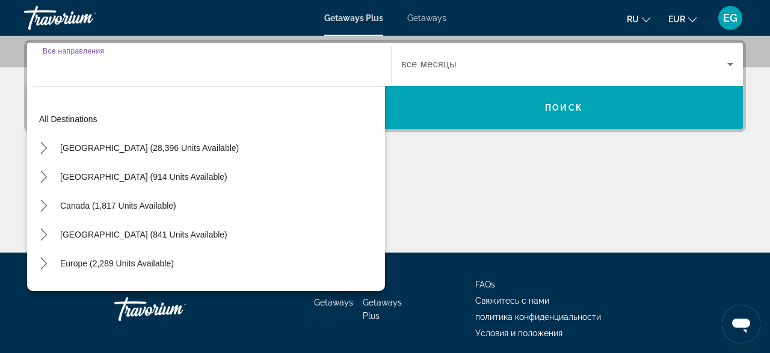
scroll to position [294, 0]
click at [197, 179] on div "Mexico (914 units available)" at bounding box center [209, 176] width 352 height 29
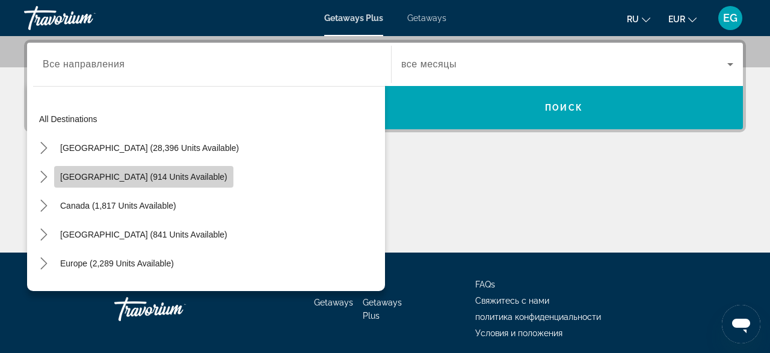
click at [146, 172] on span "Mexico (914 units available)" at bounding box center [143, 177] width 167 height 10
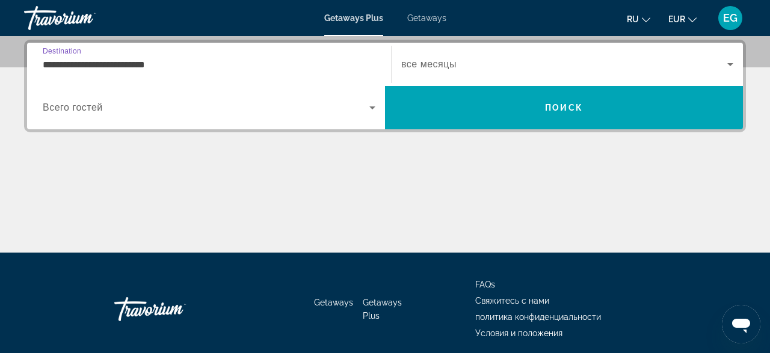
click at [220, 58] on input "**********" at bounding box center [209, 65] width 333 height 14
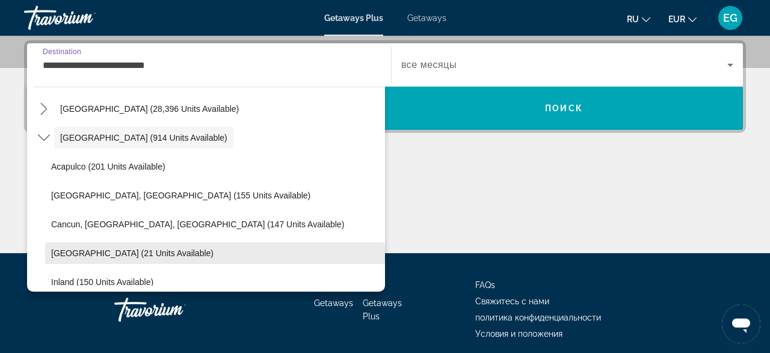
scroll to position [70, 0]
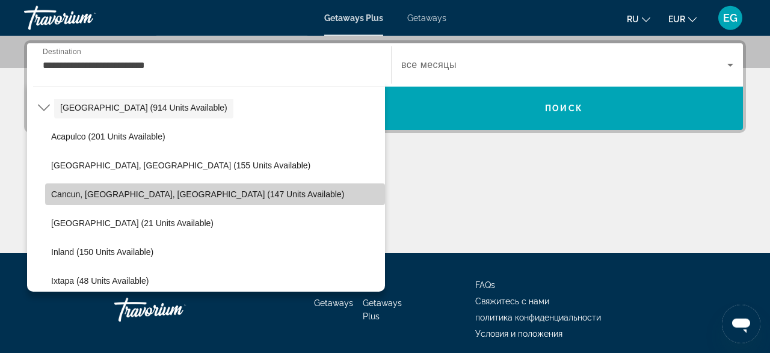
click at [227, 187] on span "Select destination: Cancun, Cozumel, Riviera Maya (147 units available)" at bounding box center [215, 194] width 340 height 29
type input "**********"
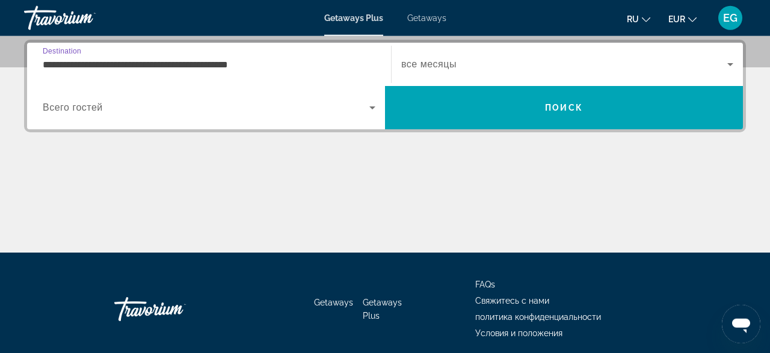
scroll to position [294, 0]
click at [190, 111] on span "Search widget" at bounding box center [206, 107] width 327 height 14
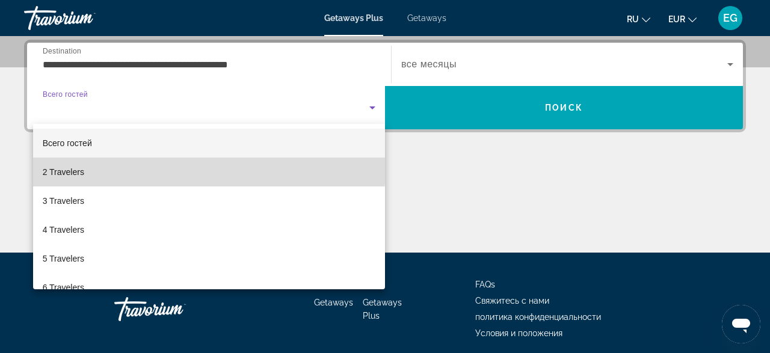
click at [152, 167] on mat-option "2 Travelers" at bounding box center [209, 172] width 352 height 29
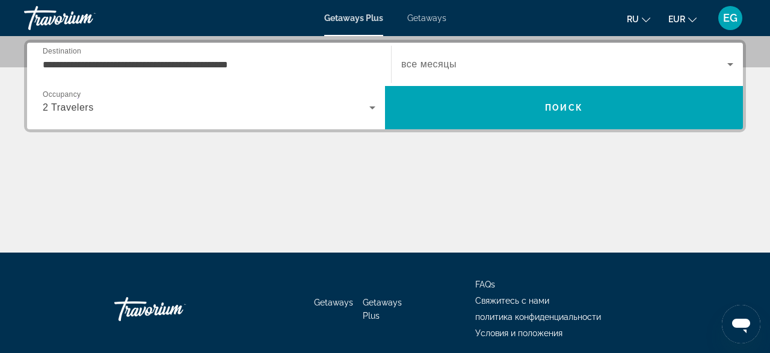
click at [438, 64] on span "все месяцы" at bounding box center [428, 64] width 55 height 10
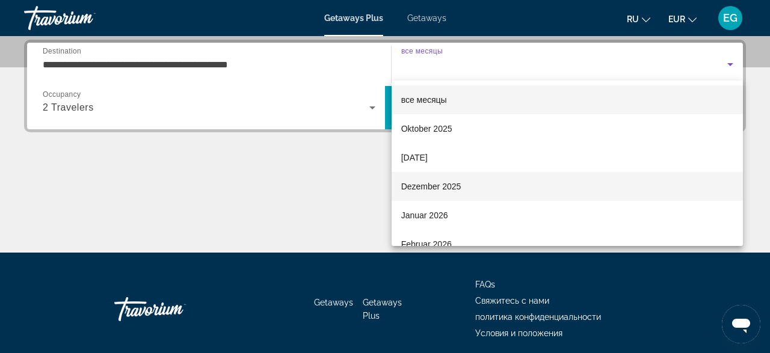
click at [440, 190] on span "Dezember 2025" at bounding box center [431, 186] width 60 height 14
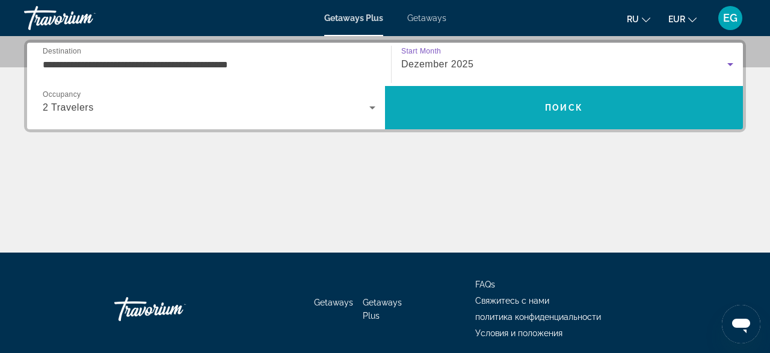
click at [462, 109] on span "Search" at bounding box center [564, 107] width 358 height 29
